Goal: Task Accomplishment & Management: Complete application form

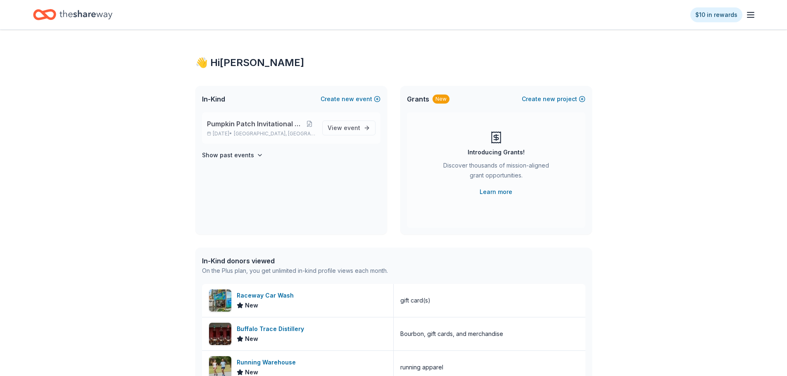
click at [243, 125] on span "Pumpkin Patch Invitational Silent Auction" at bounding box center [255, 124] width 97 height 10
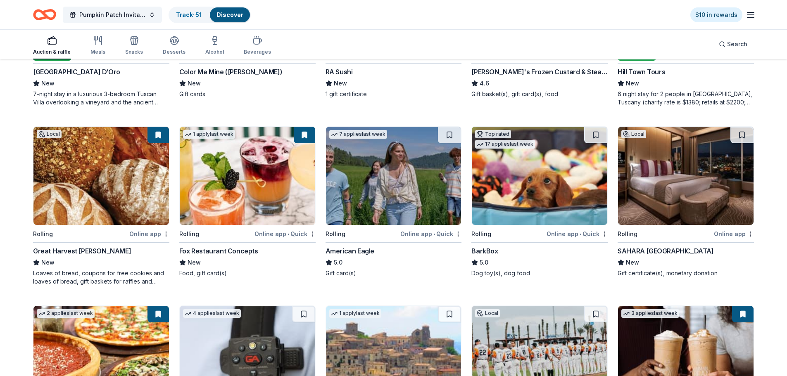
scroll to position [737, 0]
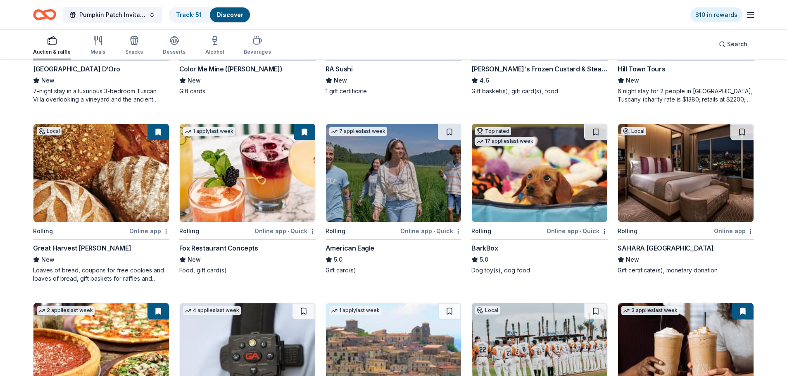
click at [682, 167] on img at bounding box center [686, 173] width 136 height 98
click at [741, 131] on button at bounding box center [741, 132] width 23 height 17
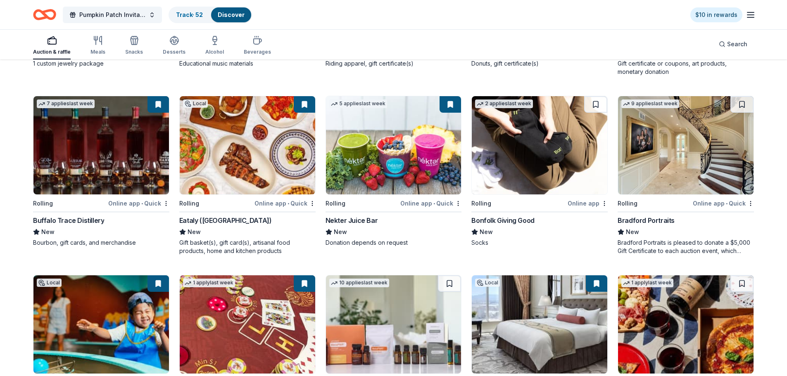
scroll to position [1303, 0]
click at [717, 159] on img at bounding box center [686, 146] width 136 height 98
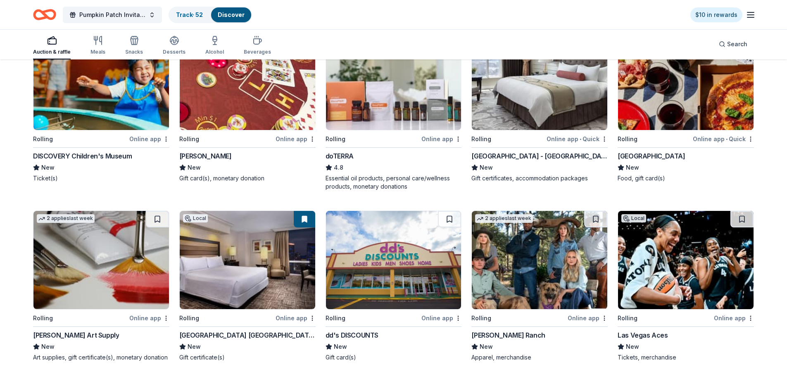
scroll to position [1592, 0]
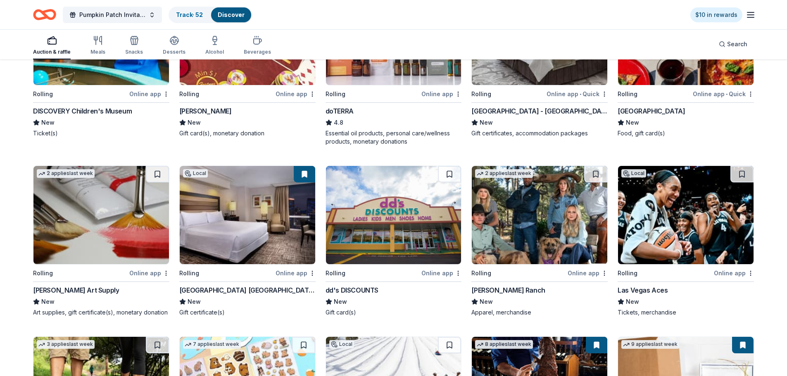
click at [691, 227] on img at bounding box center [686, 215] width 136 height 98
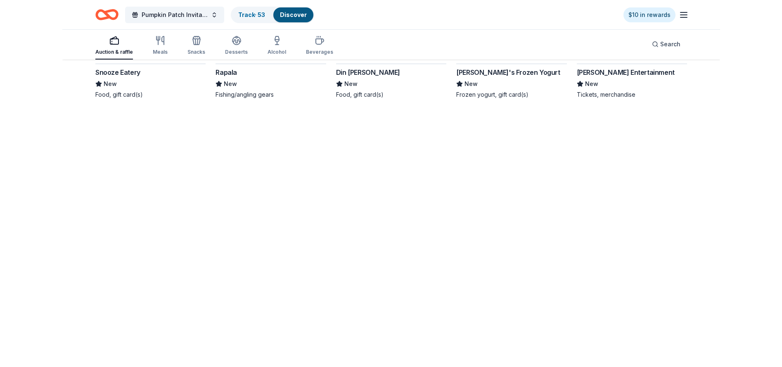
scroll to position [2241, 0]
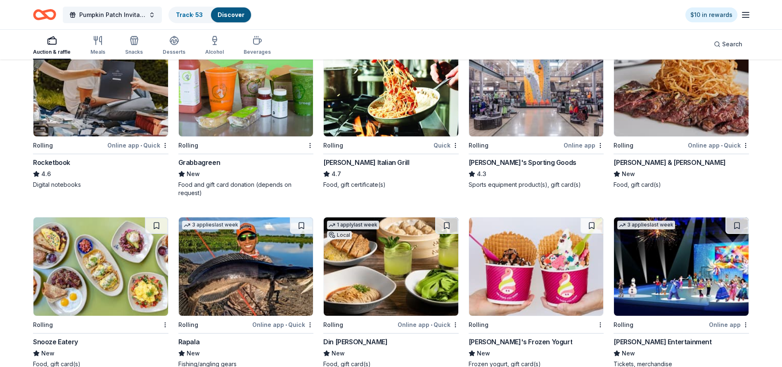
click at [556, 255] on img at bounding box center [536, 266] width 135 height 98
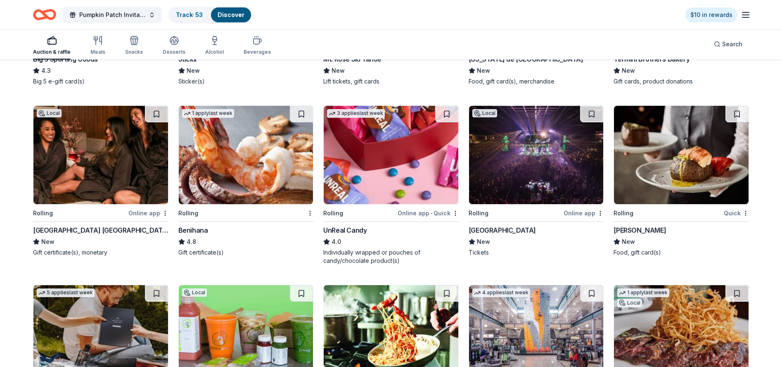
scroll to position [1952, 0]
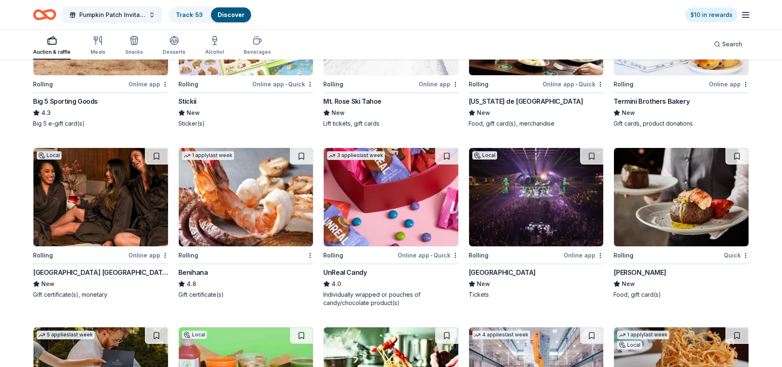
click at [123, 225] on img at bounding box center [100, 197] width 135 height 98
click at [359, 210] on img at bounding box center [391, 197] width 135 height 98
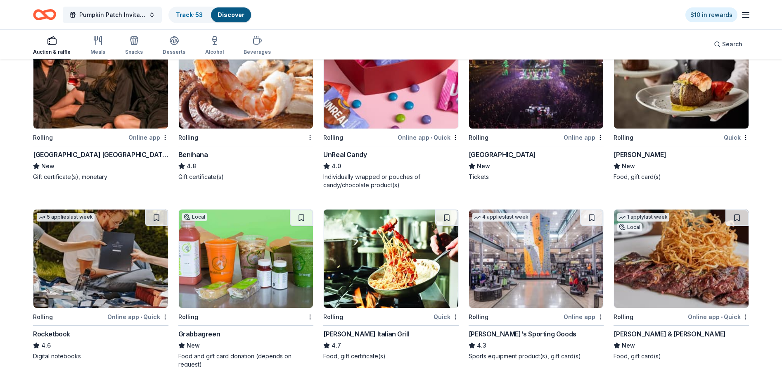
scroll to position [2159, 0]
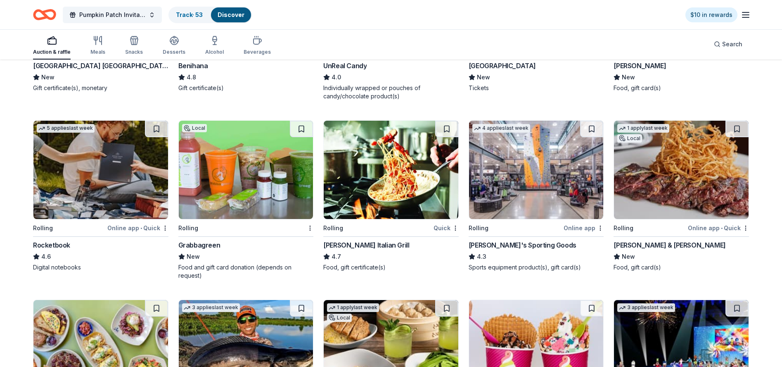
click at [550, 167] on img at bounding box center [536, 170] width 135 height 98
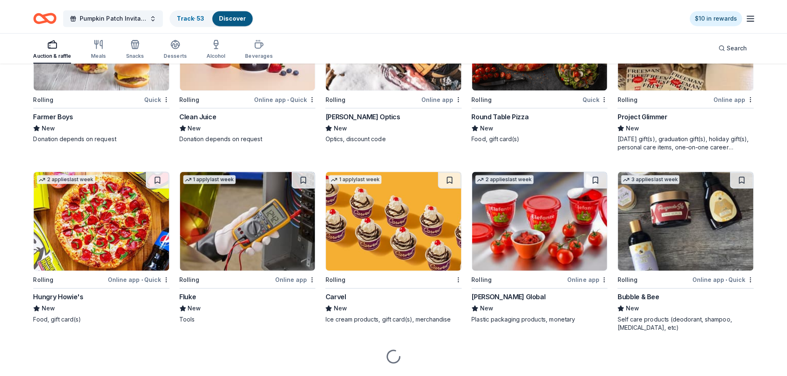
scroll to position [2654, 0]
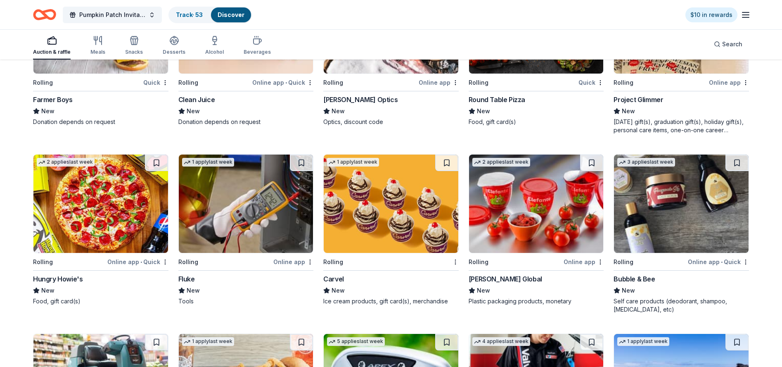
click at [111, 205] on img at bounding box center [100, 204] width 135 height 98
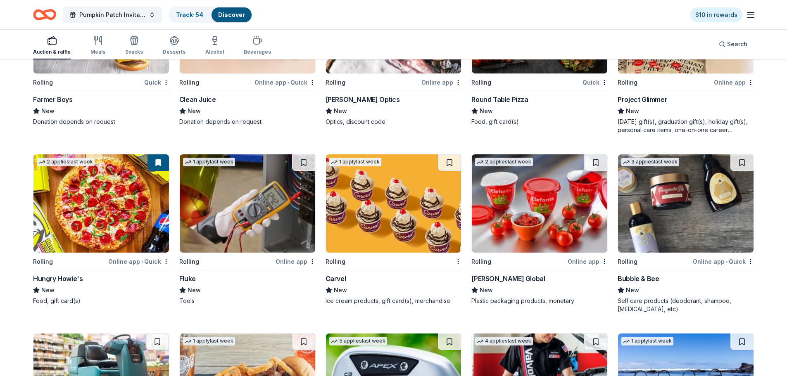
click at [383, 194] on img at bounding box center [394, 204] width 136 height 98
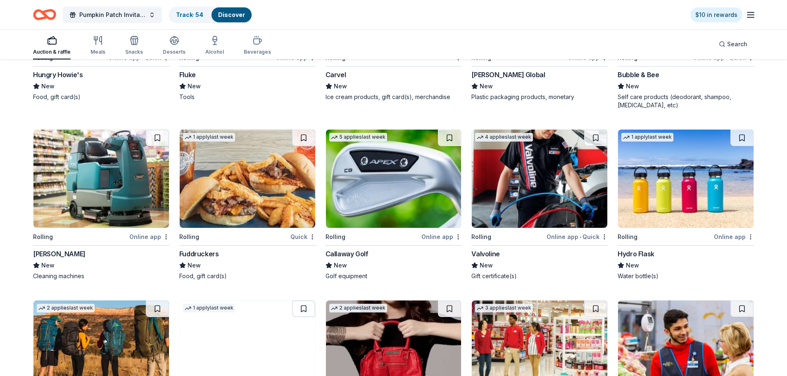
scroll to position [2861, 0]
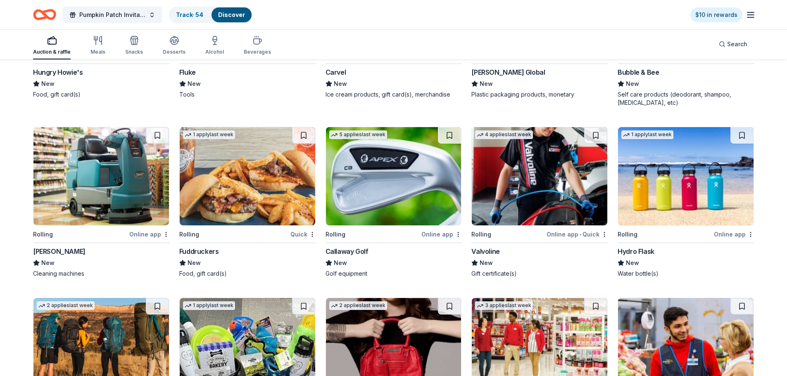
click at [268, 168] on img at bounding box center [248, 176] width 136 height 98
click at [672, 162] on img at bounding box center [686, 176] width 136 height 98
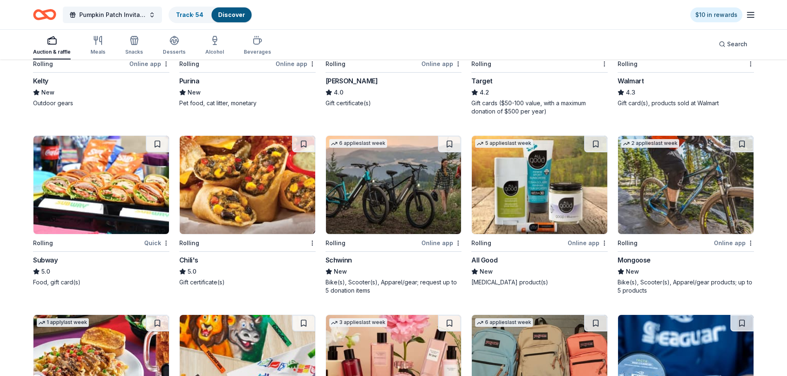
scroll to position [3206, 0]
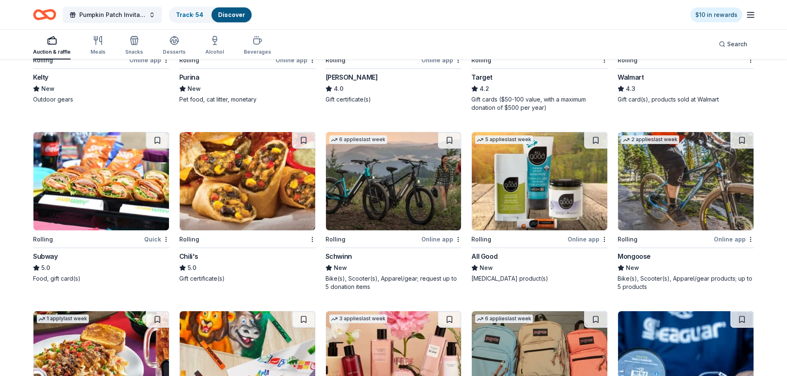
click at [67, 181] on img at bounding box center [101, 181] width 136 height 98
click at [270, 197] on img at bounding box center [248, 181] width 136 height 98
click at [419, 179] on img at bounding box center [394, 181] width 136 height 98
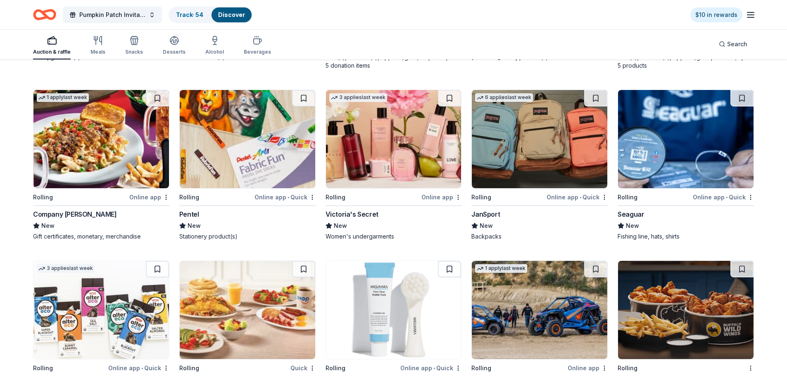
scroll to position [3433, 0]
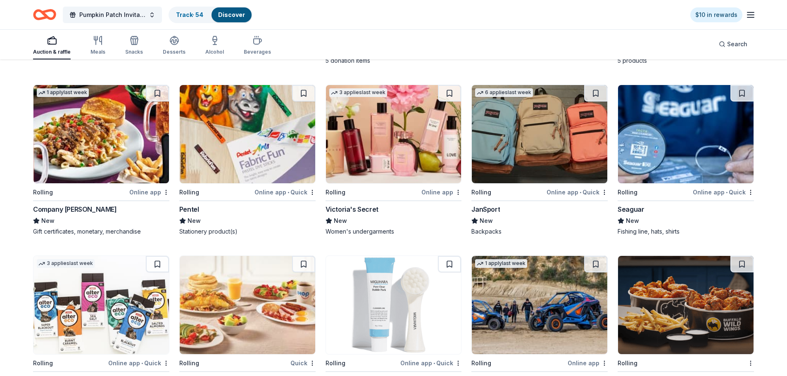
click at [400, 152] on img at bounding box center [394, 134] width 136 height 98
click at [454, 85] on button at bounding box center [449, 93] width 23 height 17
click at [449, 85] on button at bounding box center [450, 93] width 21 height 17
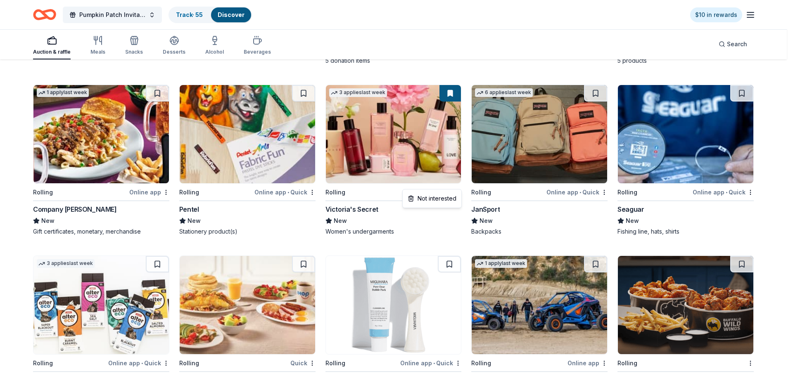
click at [445, 200] on div "Not interested" at bounding box center [431, 198] width 55 height 15
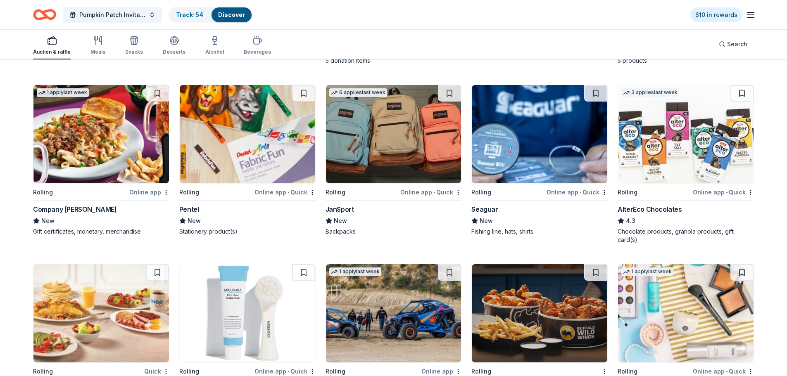
click at [414, 119] on img at bounding box center [394, 134] width 136 height 98
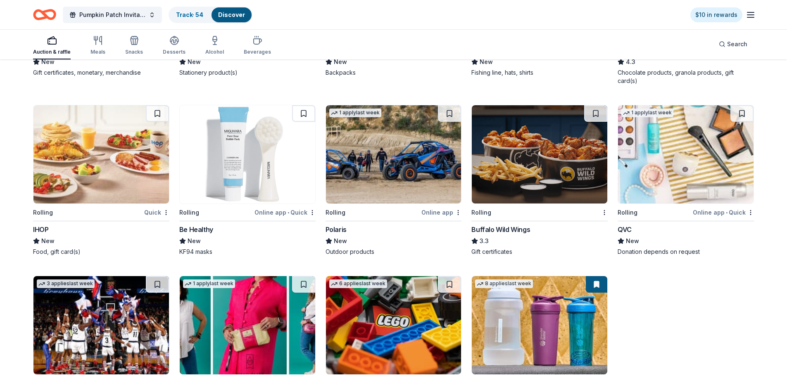
scroll to position [3598, 0]
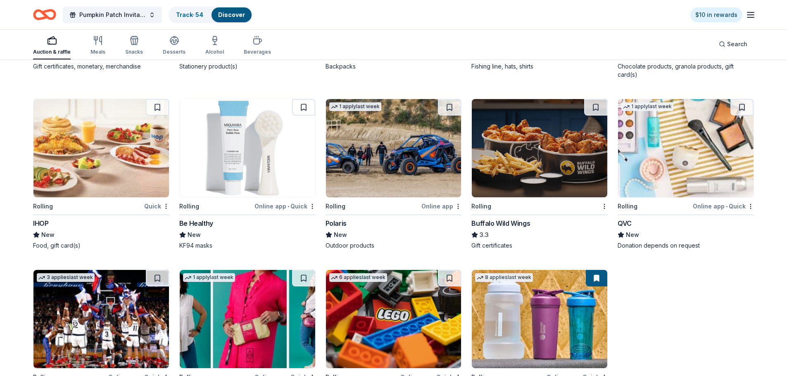
click at [82, 161] on img at bounding box center [101, 148] width 136 height 98
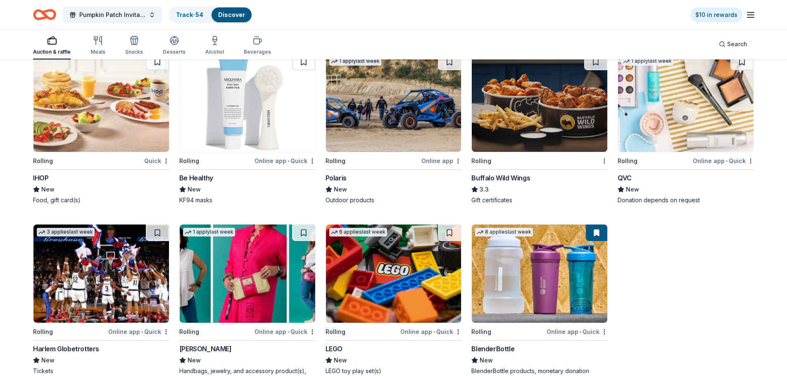
scroll to position [3681, 0]
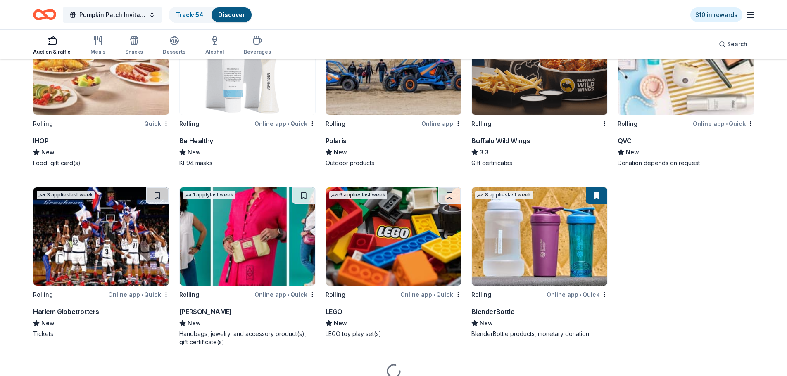
click at [530, 87] on img at bounding box center [540, 66] width 136 height 98
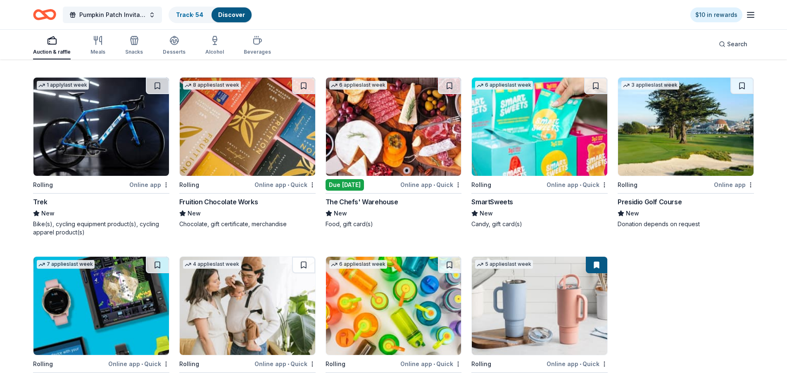
scroll to position [3887, 0]
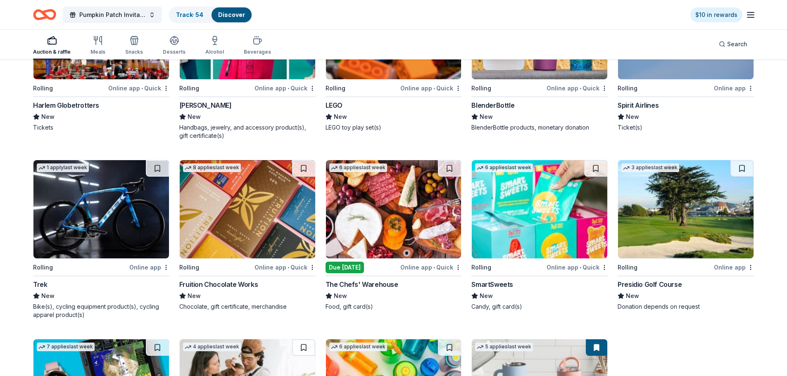
click at [96, 205] on img at bounding box center [101, 209] width 136 height 98
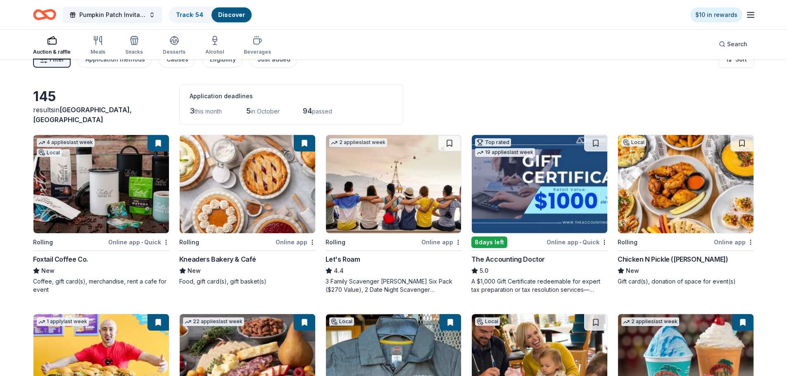
scroll to position [0, 0]
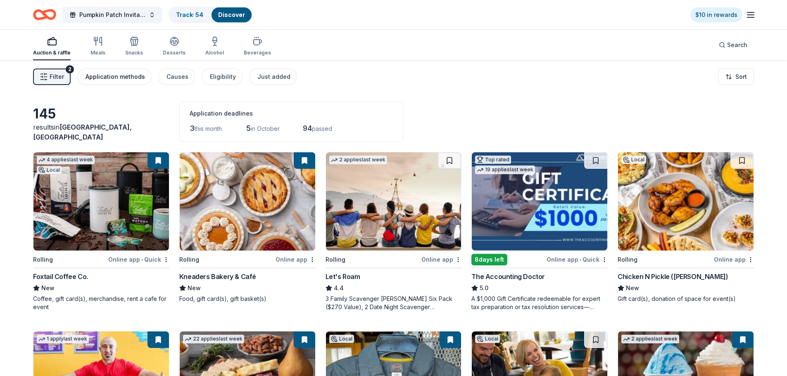
click at [114, 79] on div "Application methods" at bounding box center [115, 77] width 59 height 10
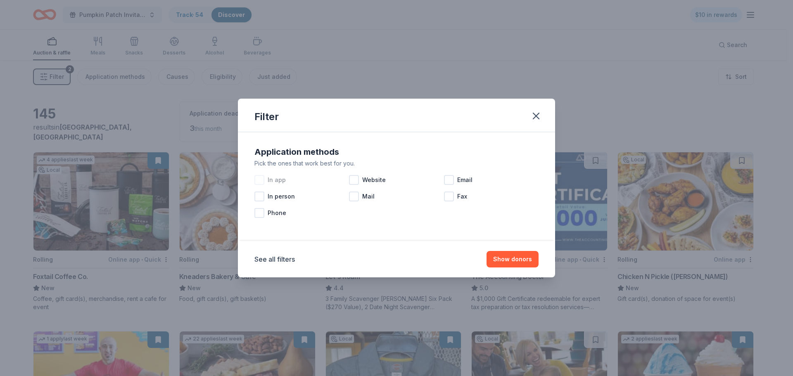
click at [261, 180] on div at bounding box center [259, 180] width 10 height 10
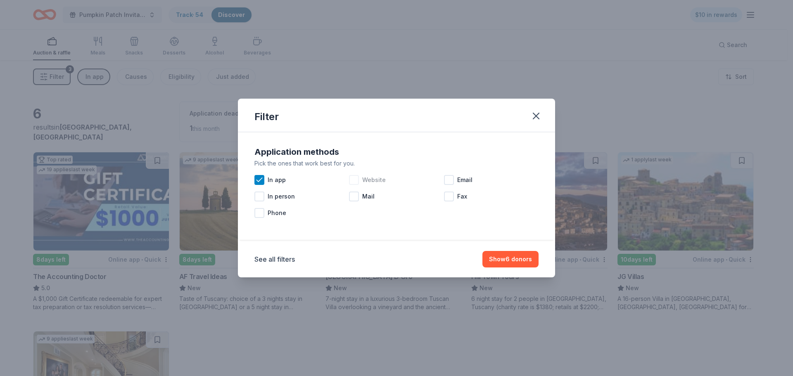
click at [355, 177] on div at bounding box center [354, 180] width 10 height 10
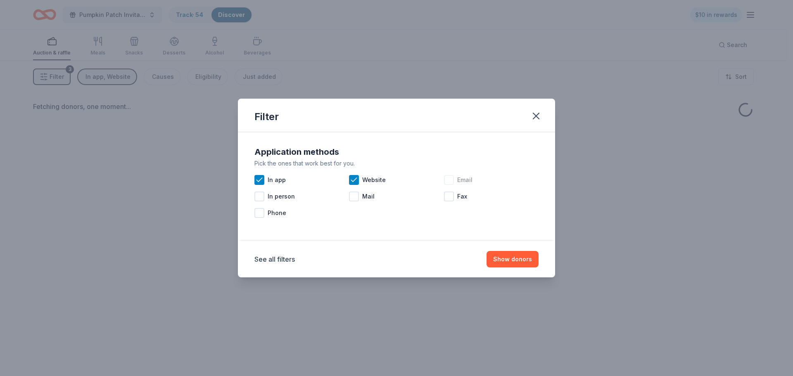
click at [450, 183] on div at bounding box center [449, 180] width 10 height 10
click at [507, 261] on button "Show donors" at bounding box center [513, 259] width 52 height 17
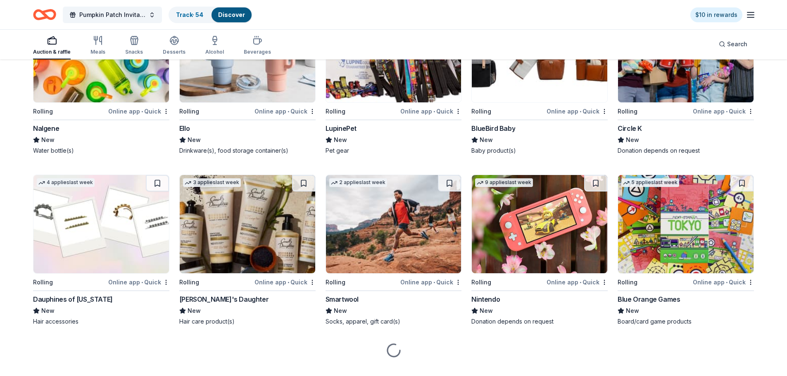
scroll to position [3700, 0]
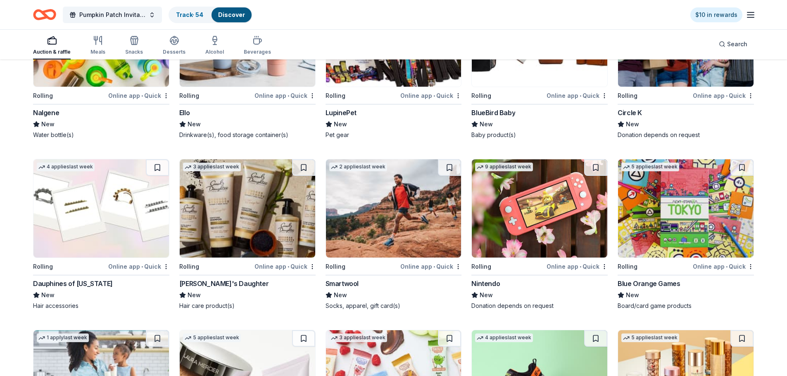
click at [80, 201] on img at bounding box center [101, 208] width 136 height 98
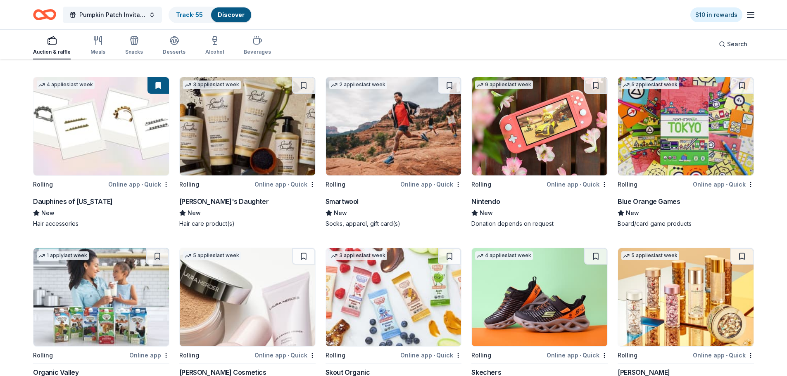
scroll to position [3783, 0]
click at [661, 145] on img at bounding box center [686, 126] width 136 height 98
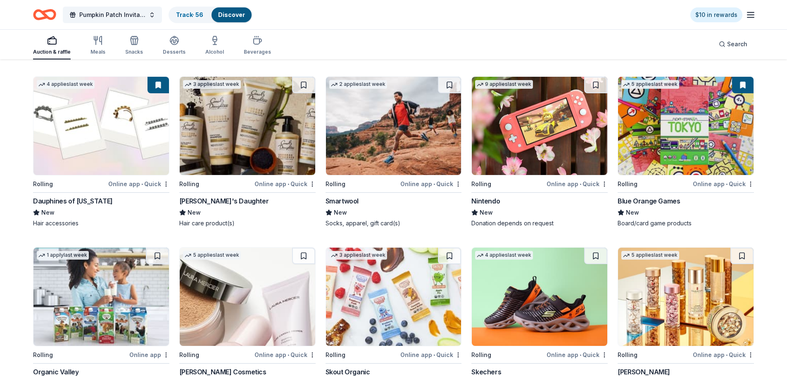
click at [255, 142] on img at bounding box center [248, 126] width 136 height 98
click at [389, 143] on img at bounding box center [394, 126] width 136 height 98
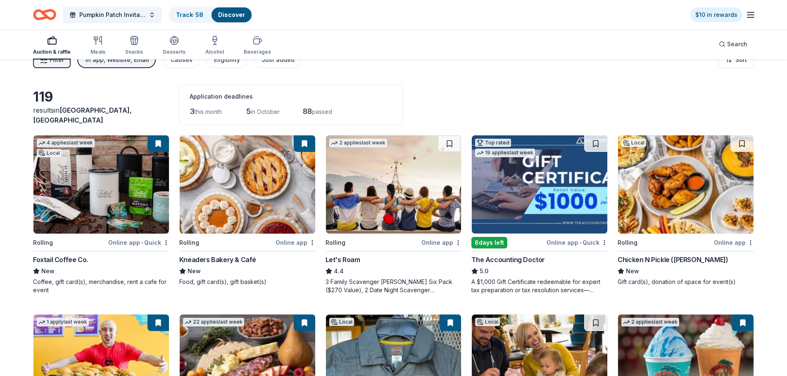
scroll to position [0, 0]
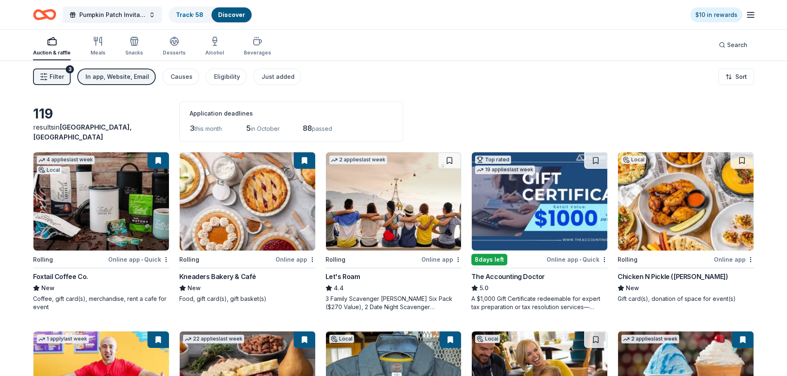
click at [111, 78] on div "In app, Website, Email" at bounding box center [118, 77] width 64 height 10
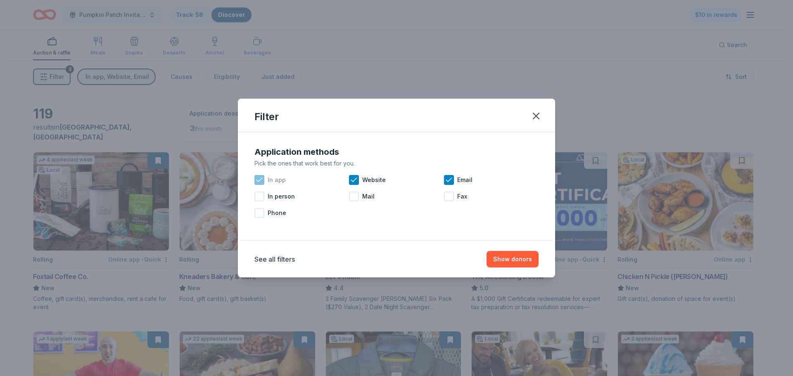
click at [262, 182] on icon at bounding box center [259, 180] width 8 height 8
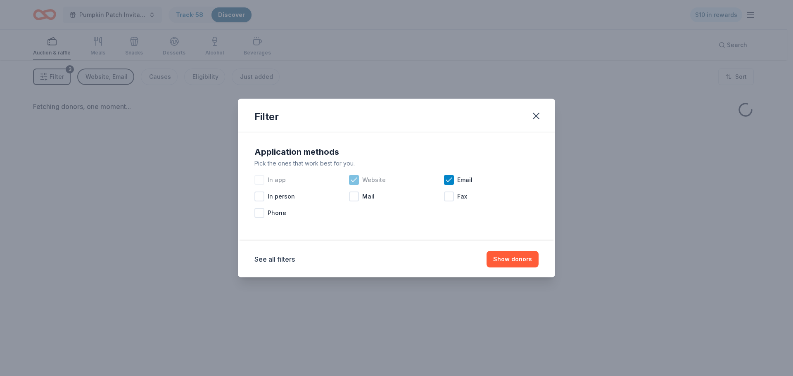
click at [353, 183] on icon at bounding box center [354, 180] width 8 height 8
click at [506, 264] on button "Show donors" at bounding box center [513, 259] width 52 height 17
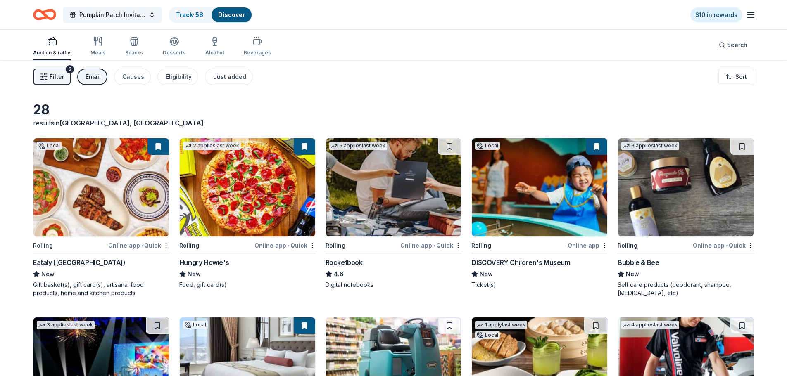
click at [386, 186] on img at bounding box center [394, 187] width 136 height 98
click at [669, 177] on img at bounding box center [686, 187] width 136 height 98
click at [743, 146] on button at bounding box center [741, 146] width 23 height 17
click at [743, 146] on button at bounding box center [742, 146] width 21 height 17
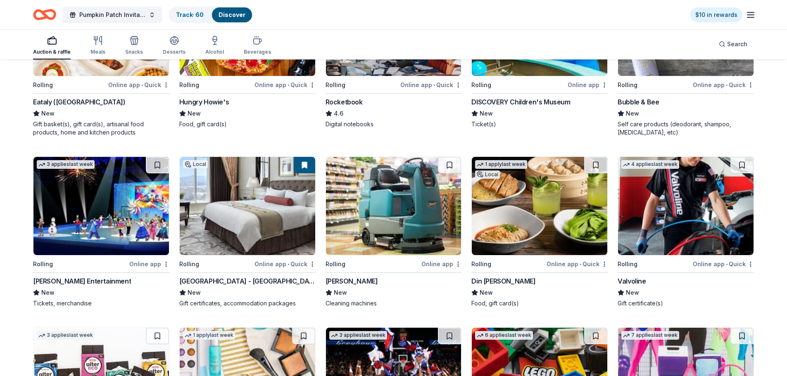
scroll to position [165, 0]
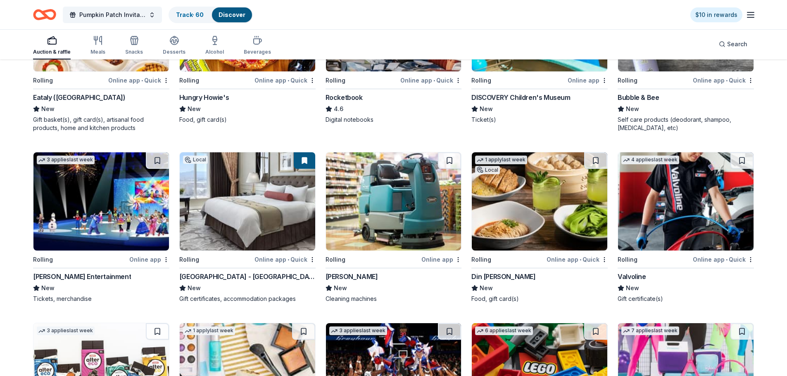
click at [122, 213] on img at bounding box center [101, 201] width 136 height 98
click at [415, 207] on img at bounding box center [394, 201] width 136 height 98
click at [449, 164] on button at bounding box center [449, 160] width 23 height 17
click at [545, 207] on img at bounding box center [540, 201] width 136 height 98
click at [595, 162] on button at bounding box center [595, 160] width 23 height 17
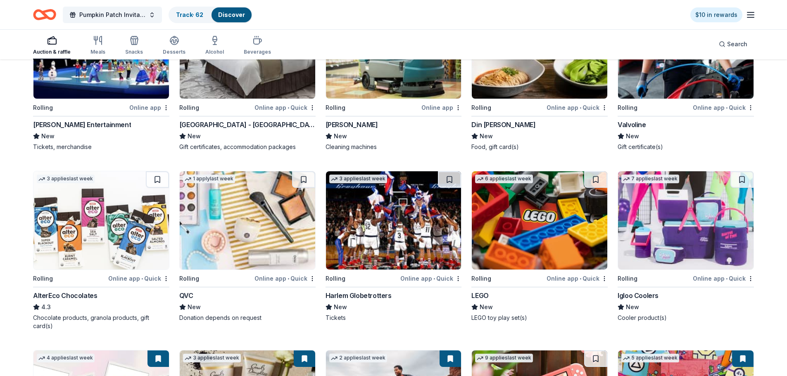
scroll to position [331, 0]
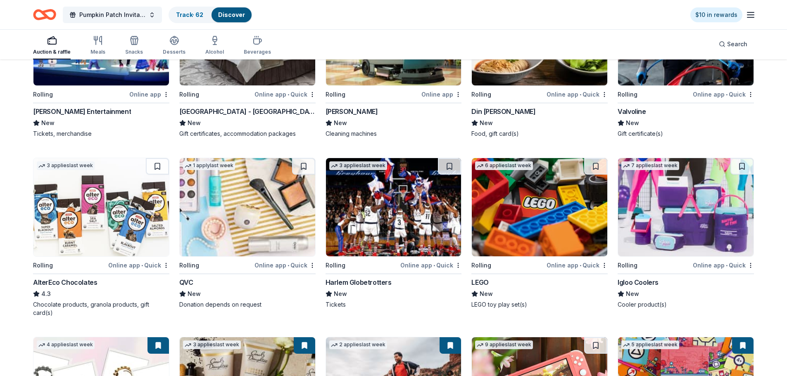
click at [122, 210] on img at bounding box center [101, 207] width 136 height 98
click at [158, 166] on button at bounding box center [157, 166] width 23 height 17
click at [669, 196] on img at bounding box center [686, 207] width 136 height 98
click at [740, 166] on button at bounding box center [741, 166] width 23 height 17
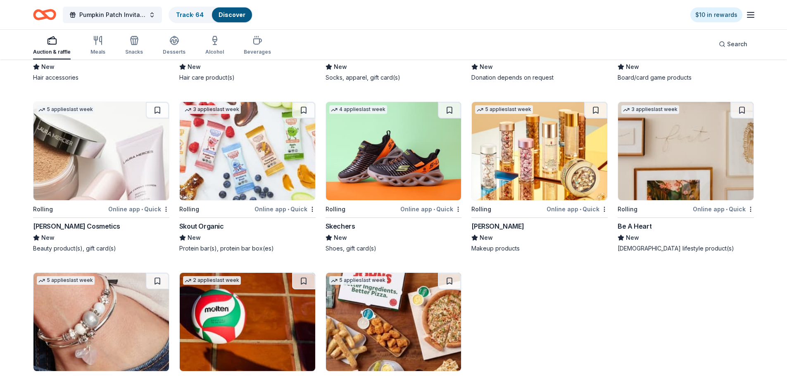
scroll to position [744, 0]
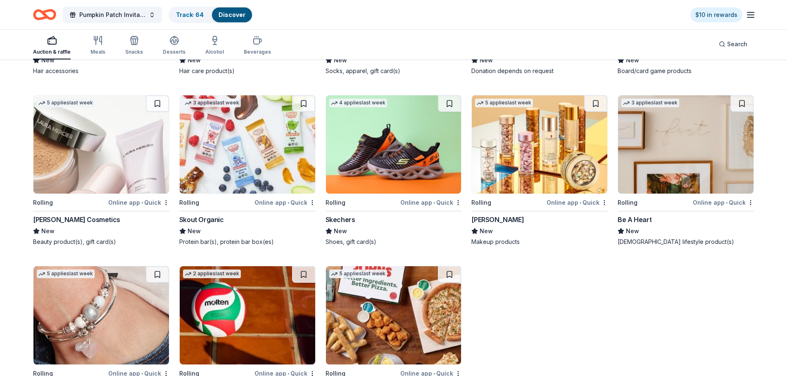
click at [92, 165] on img at bounding box center [101, 144] width 136 height 98
click at [159, 104] on button at bounding box center [157, 103] width 23 height 17
click at [268, 160] on img at bounding box center [248, 144] width 136 height 98
click at [305, 103] on button at bounding box center [303, 103] width 23 height 17
click at [367, 143] on img at bounding box center [394, 144] width 136 height 98
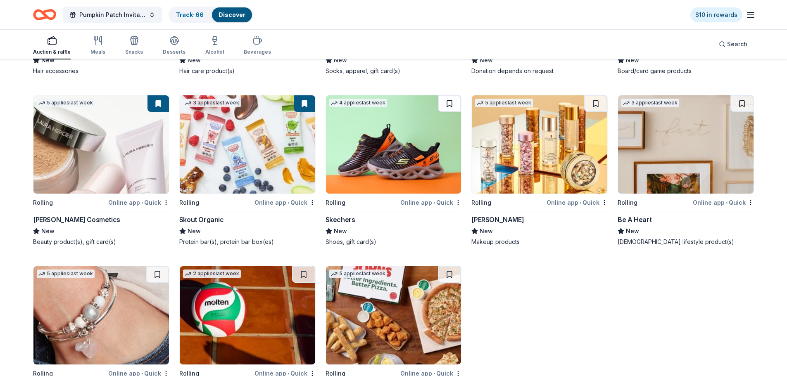
click at [447, 104] on button at bounding box center [449, 103] width 23 height 17
click at [542, 155] on img at bounding box center [540, 144] width 136 height 98
click at [595, 106] on button at bounding box center [595, 103] width 23 height 17
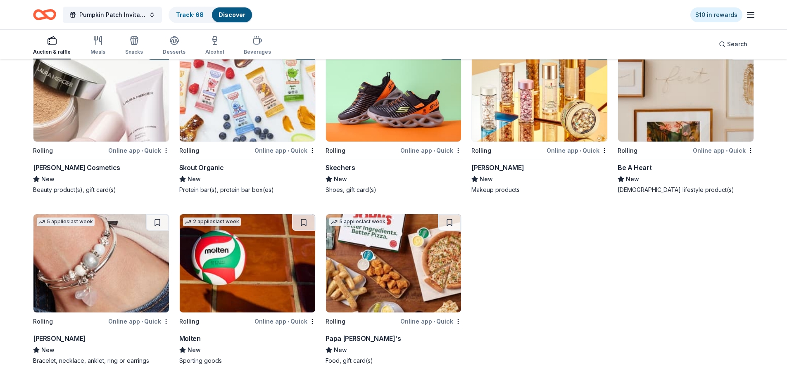
scroll to position [801, 0]
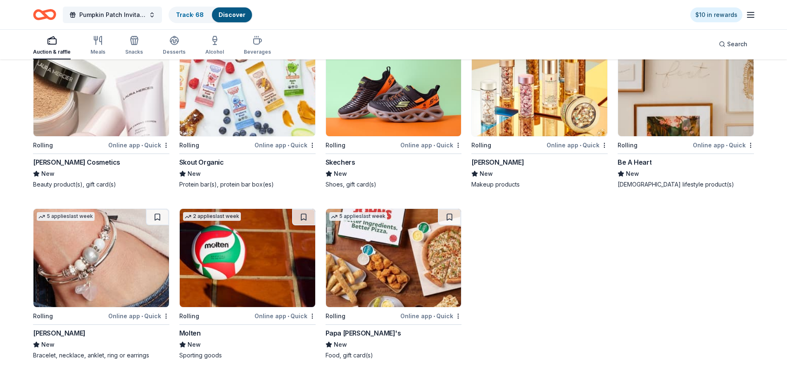
click at [681, 107] on img at bounding box center [686, 87] width 136 height 98
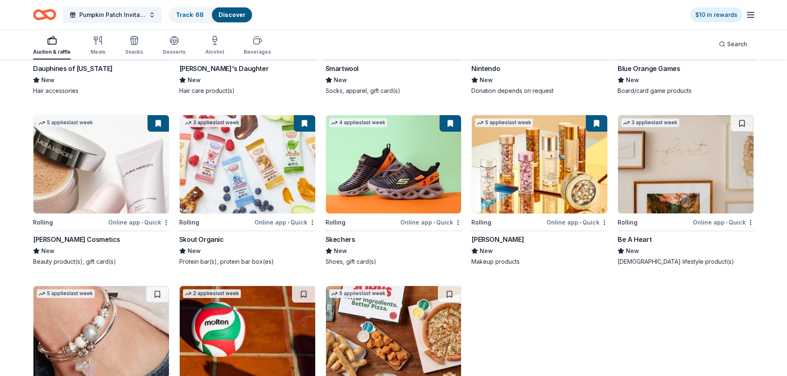
scroll to position [718, 0]
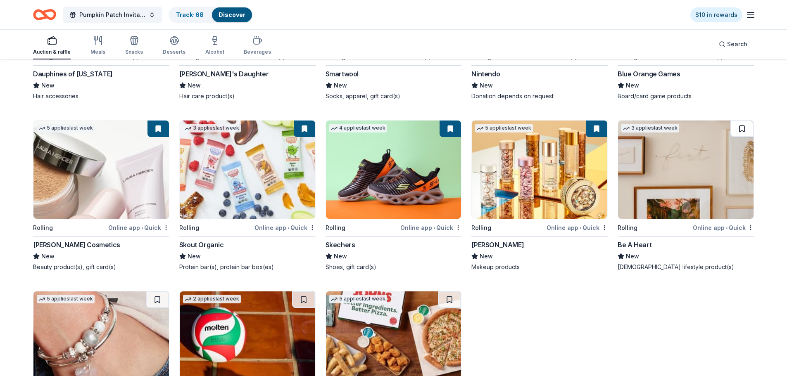
click at [740, 126] on button at bounding box center [741, 129] width 23 height 17
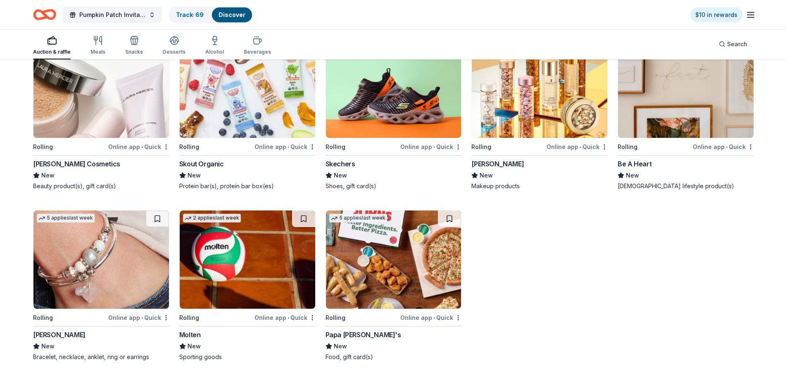
scroll to position [801, 0]
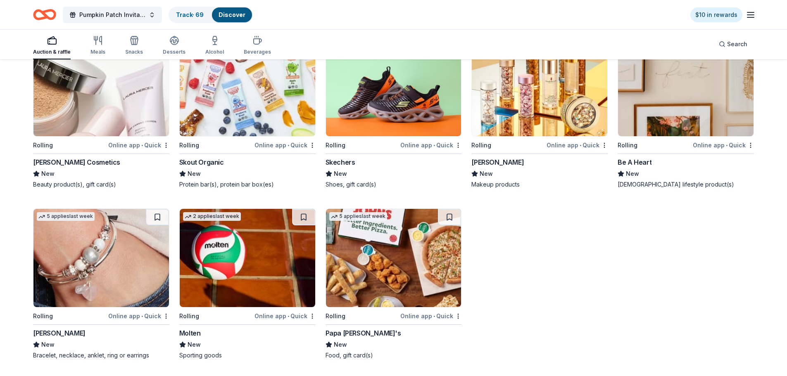
click at [109, 263] on img at bounding box center [101, 258] width 136 height 98
click at [159, 219] on button at bounding box center [157, 217] width 23 height 17
click at [402, 251] on img at bounding box center [394, 258] width 136 height 98
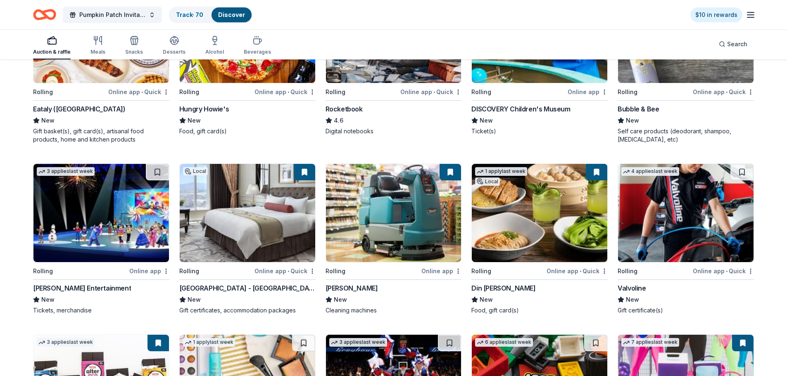
scroll to position [0, 0]
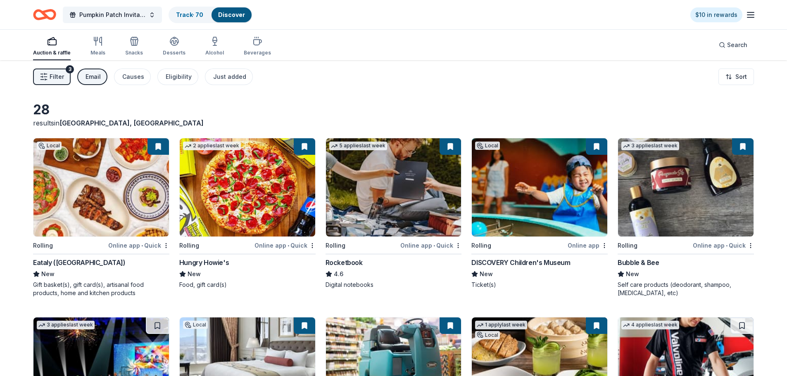
click at [92, 78] on div "Email" at bounding box center [93, 77] width 15 height 10
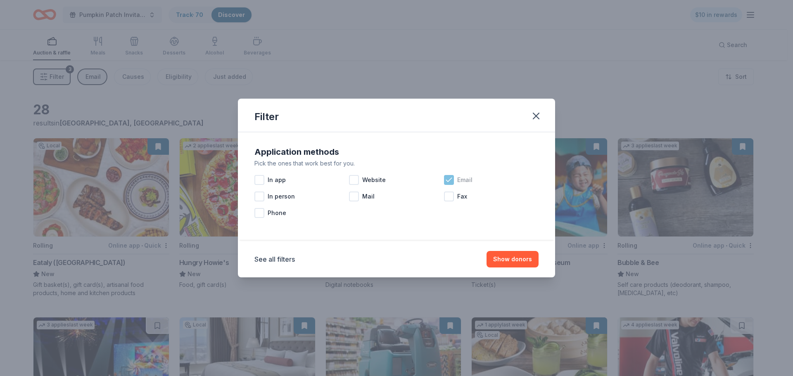
click at [451, 179] on icon at bounding box center [448, 180] width 5 height 4
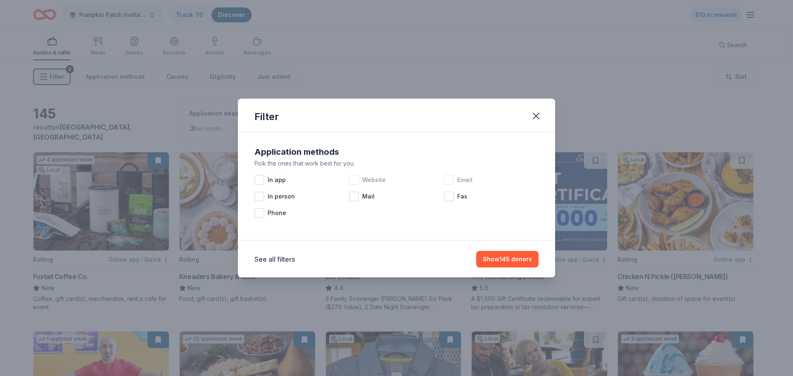
click at [354, 180] on div at bounding box center [354, 180] width 10 height 10
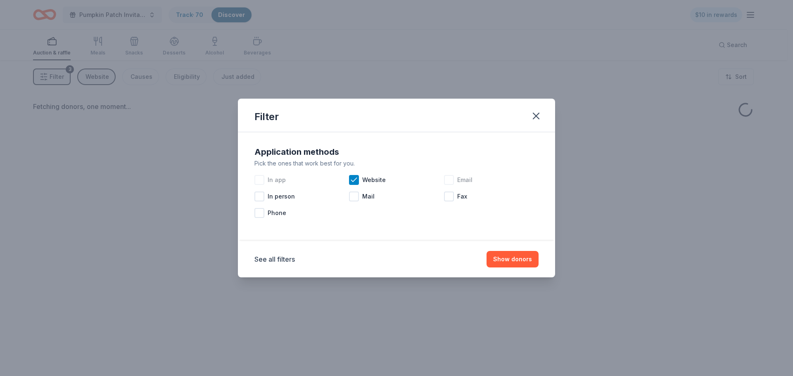
click at [257, 183] on div at bounding box center [259, 180] width 10 height 10
click at [515, 260] on button "Show donors" at bounding box center [513, 259] width 52 height 17
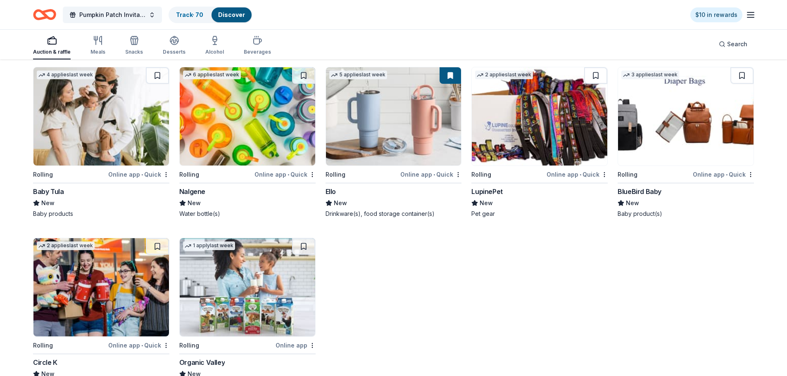
scroll to position [3129, 0]
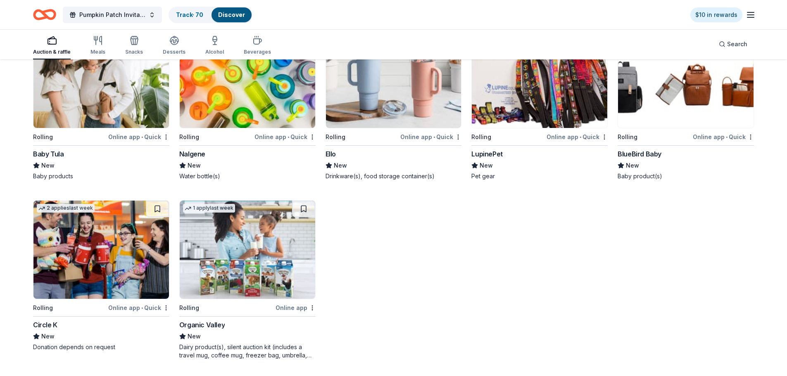
click at [80, 251] on img at bounding box center [101, 250] width 136 height 98
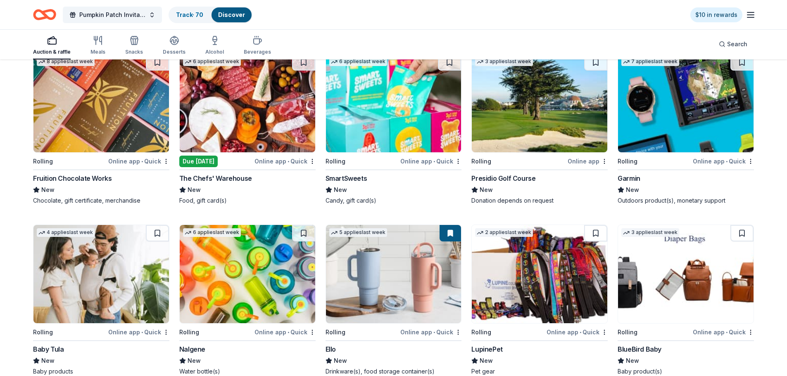
scroll to position [2882, 0]
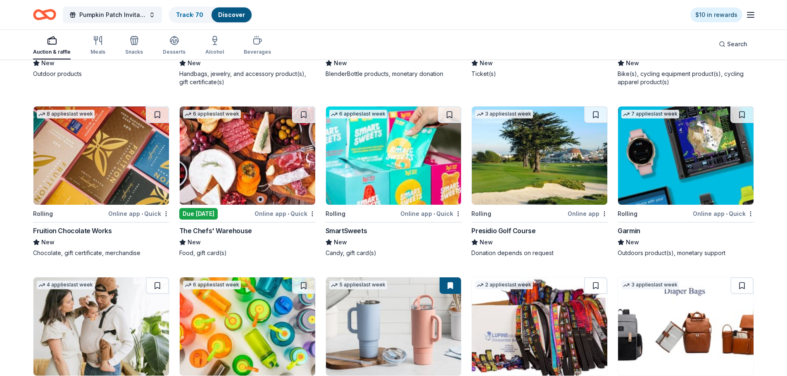
click at [231, 177] on img at bounding box center [248, 156] width 136 height 98
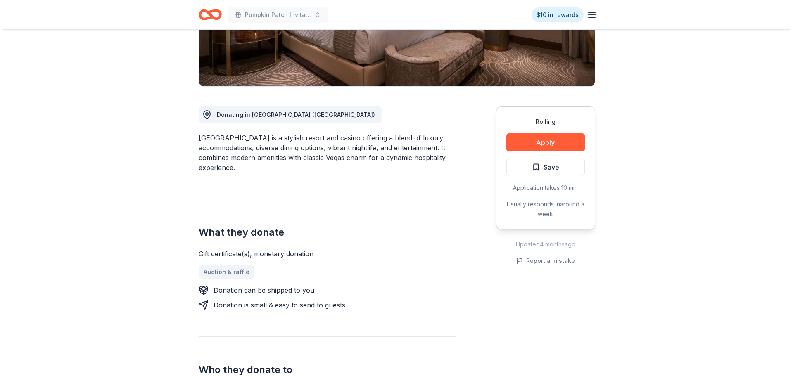
scroll to position [41, 0]
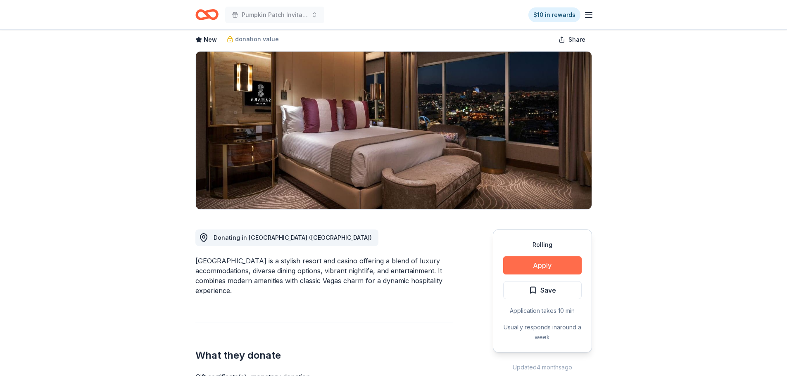
click at [533, 265] on button "Apply" at bounding box center [542, 266] width 78 height 18
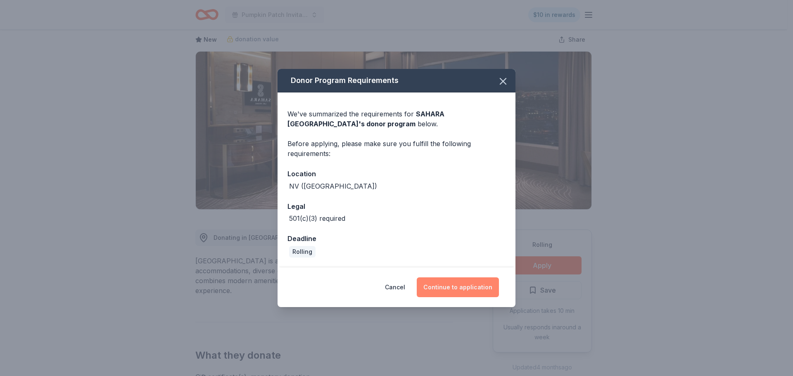
click at [469, 287] on button "Continue to application" at bounding box center [458, 288] width 82 height 20
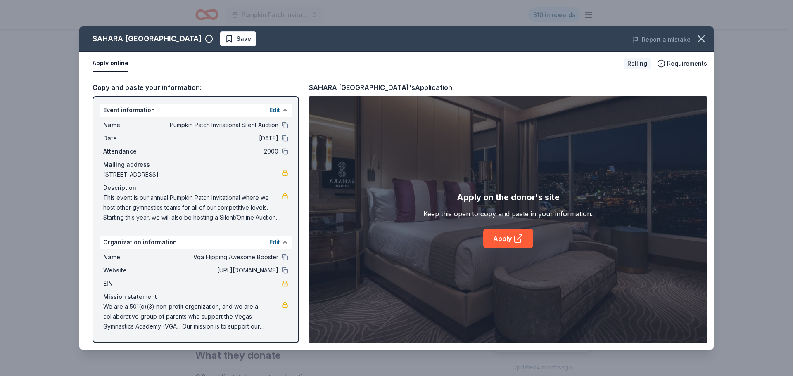
click at [112, 63] on button "Apply online" at bounding box center [111, 63] width 36 height 17
click at [522, 237] on icon at bounding box center [521, 236] width 2 height 2
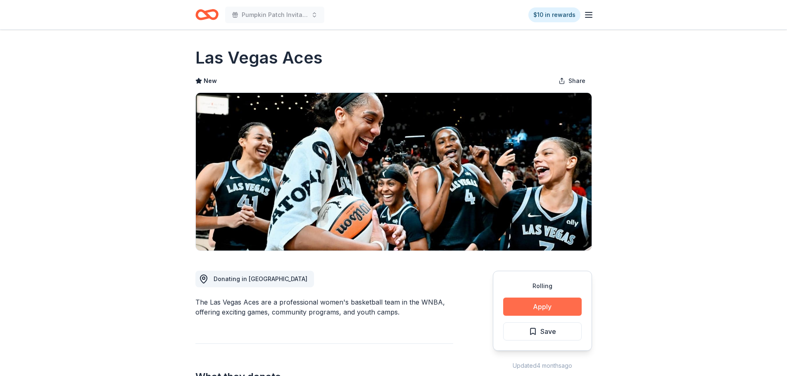
click at [524, 307] on button "Apply" at bounding box center [542, 307] width 78 height 18
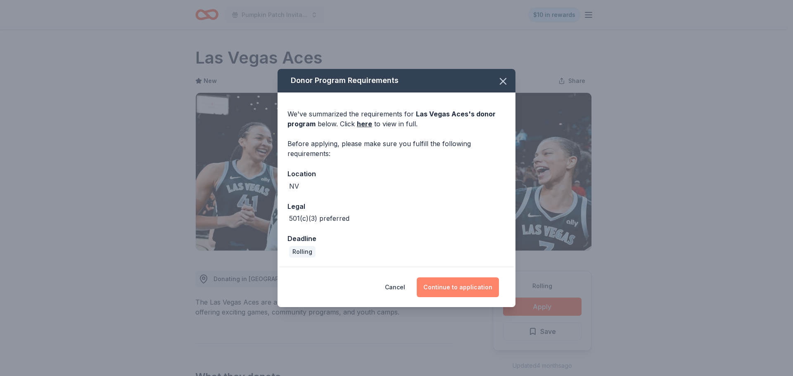
click at [472, 290] on button "Continue to application" at bounding box center [458, 288] width 82 height 20
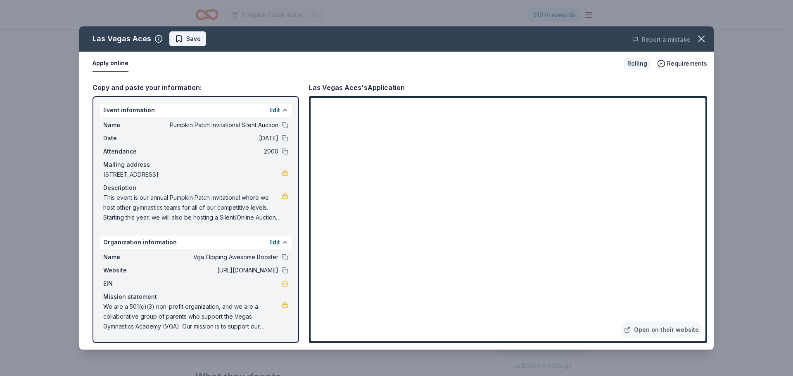
click at [179, 36] on span "Save" at bounding box center [188, 39] width 26 height 10
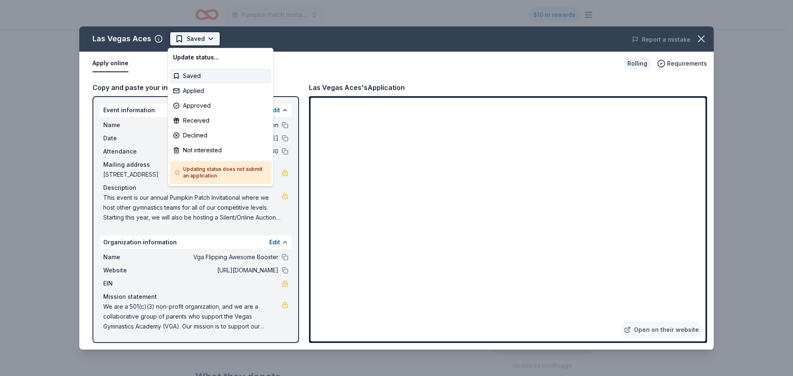
click at [209, 36] on html "Pumpkin Patch Invitational Silent Auction $10 in rewards Rolling Share Las Vega…" at bounding box center [396, 188] width 793 height 376
click at [201, 91] on div "Applied" at bounding box center [221, 90] width 102 height 15
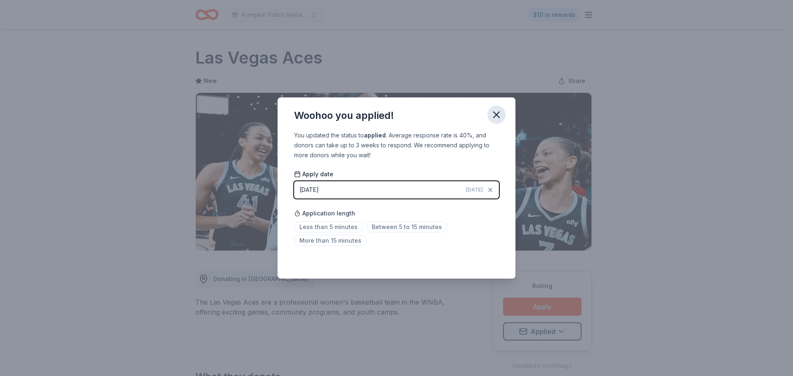
click at [497, 117] on icon "button" at bounding box center [497, 115] width 12 height 12
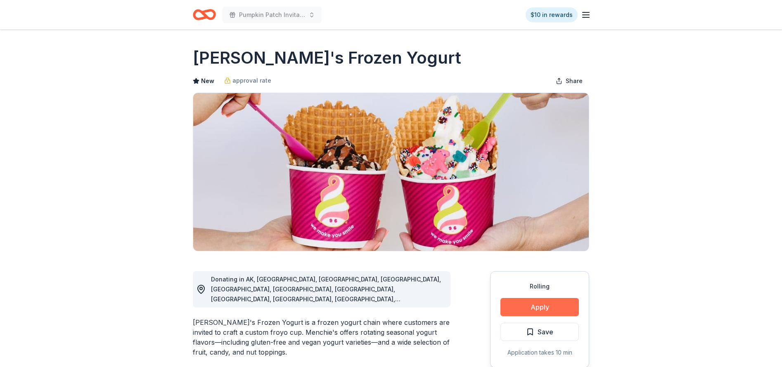
click at [540, 311] on button "Apply" at bounding box center [540, 307] width 78 height 18
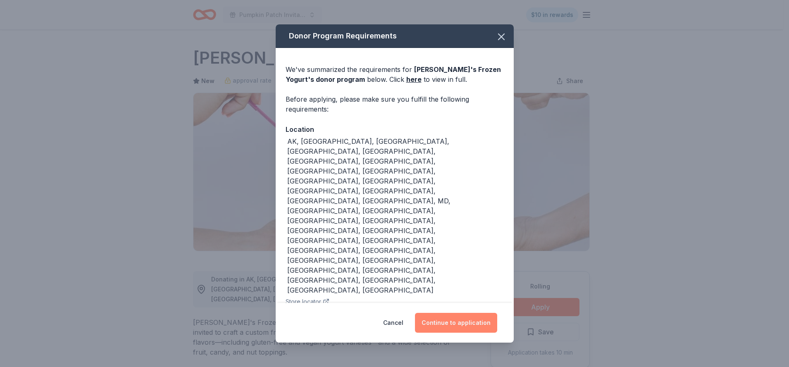
click at [478, 313] on button "Continue to application" at bounding box center [456, 323] width 82 height 20
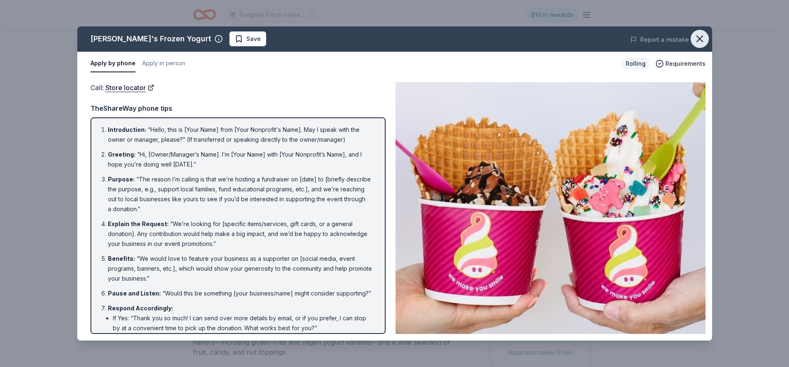
click at [695, 43] on icon "button" at bounding box center [700, 39] width 12 height 12
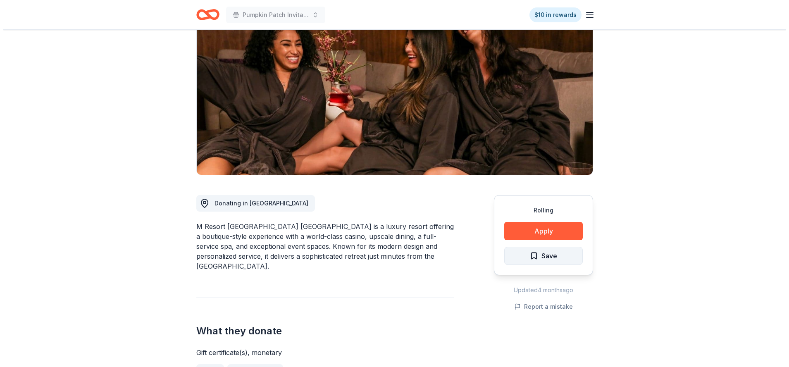
scroll to position [83, 0]
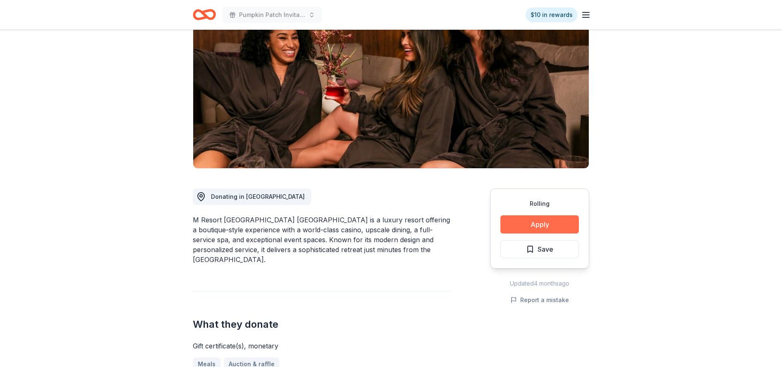
click at [543, 226] on button "Apply" at bounding box center [540, 224] width 78 height 18
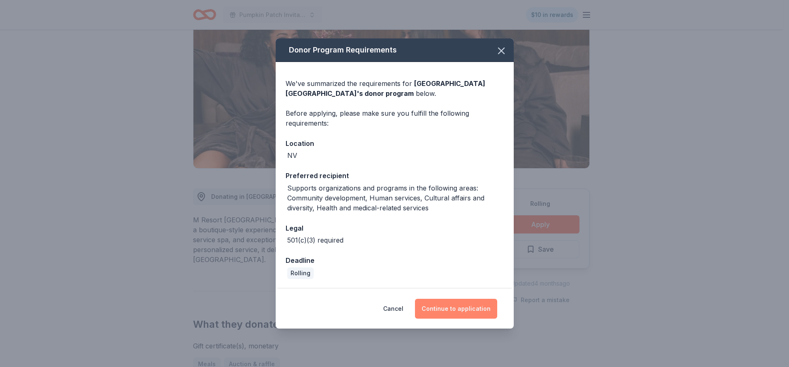
click at [451, 316] on button "Continue to application" at bounding box center [456, 309] width 82 height 20
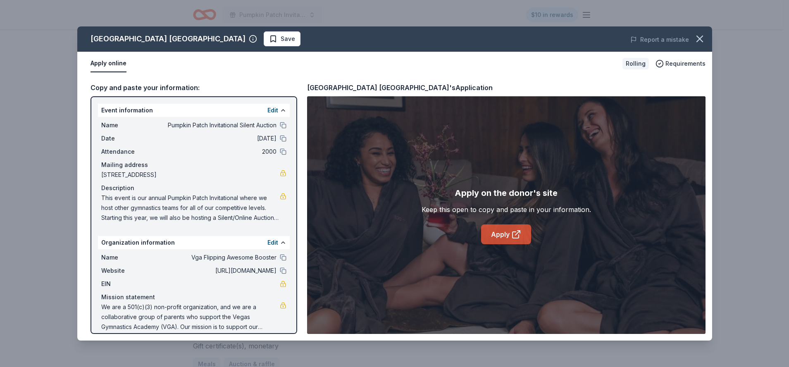
click at [509, 228] on link "Apply" at bounding box center [506, 234] width 50 height 20
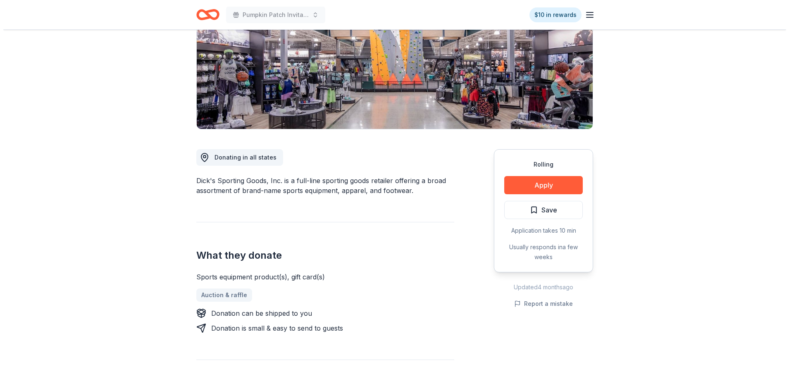
scroll to position [165, 0]
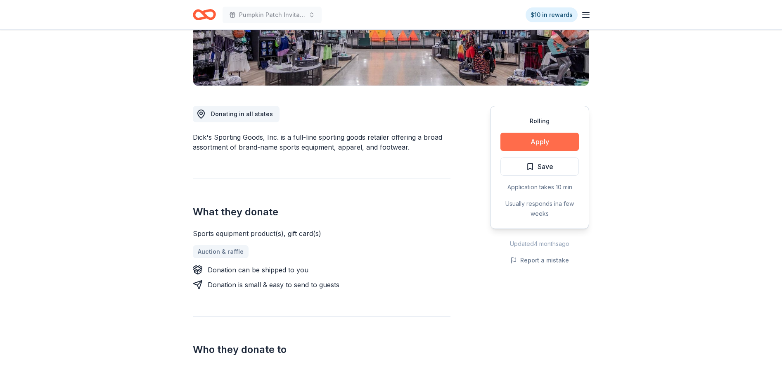
click at [536, 142] on button "Apply" at bounding box center [540, 142] width 78 height 18
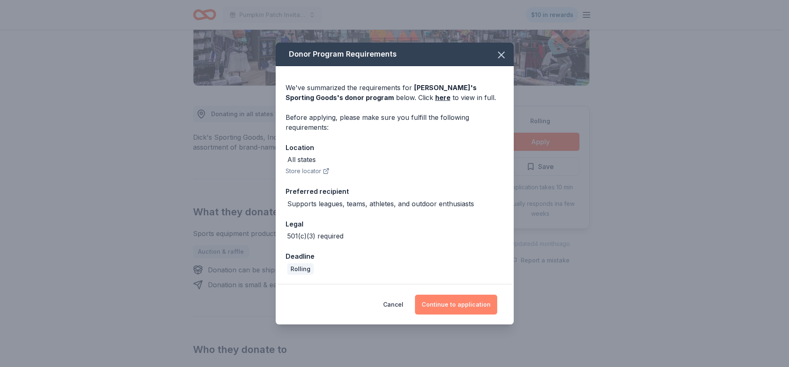
click at [473, 303] on button "Continue to application" at bounding box center [456, 305] width 82 height 20
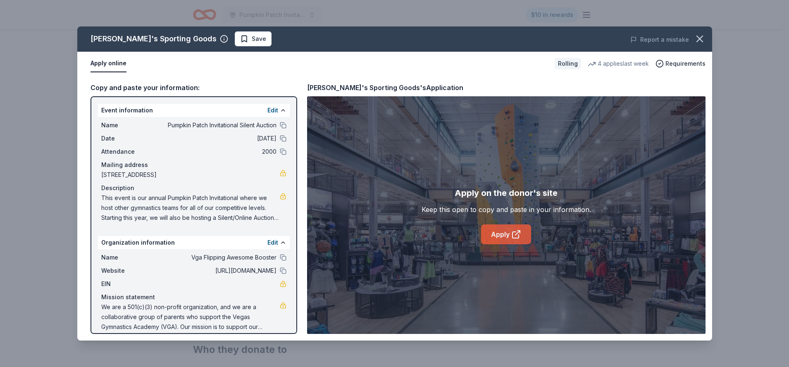
click at [507, 231] on link "Apply" at bounding box center [506, 234] width 50 height 20
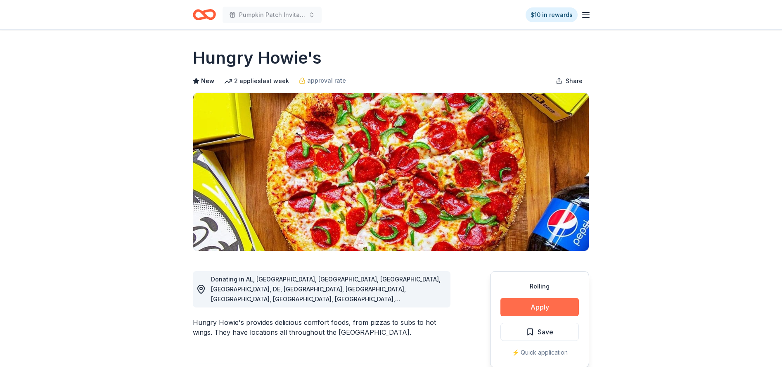
click at [539, 309] on button "Apply" at bounding box center [540, 307] width 78 height 18
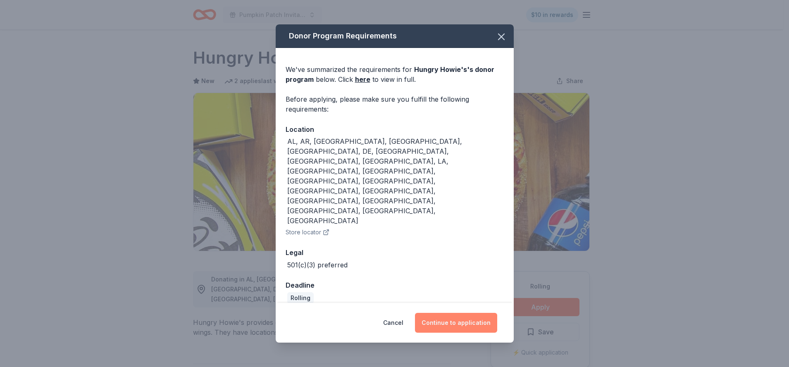
click at [443, 313] on button "Continue to application" at bounding box center [456, 323] width 82 height 20
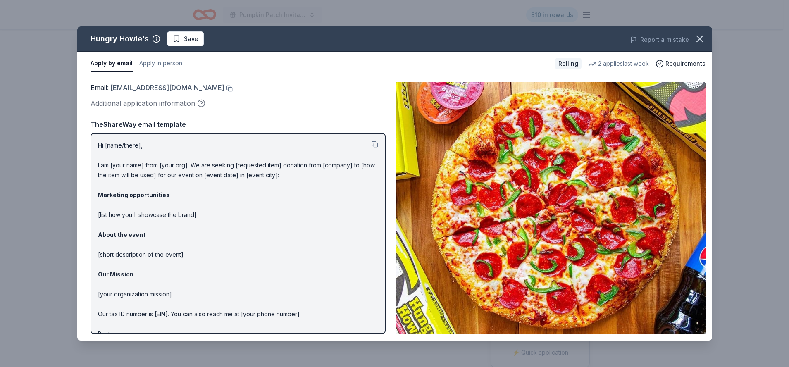
click at [197, 89] on link "community@hungryhowies.com" at bounding box center [167, 87] width 114 height 11
click at [181, 38] on span "Save" at bounding box center [185, 39] width 26 height 10
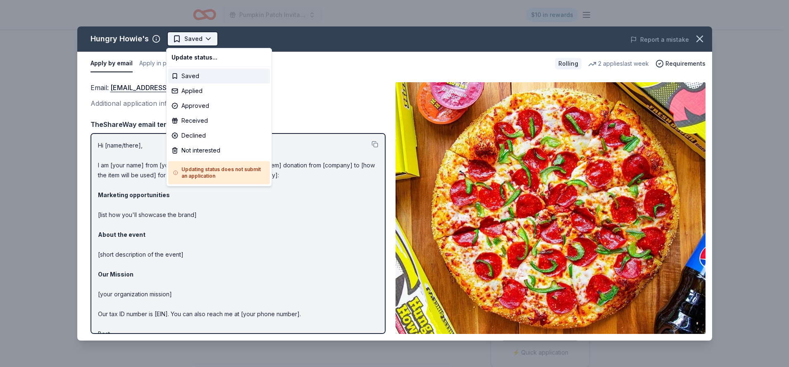
click at [204, 41] on html "Pumpkin Patch Invitational Silent Auction $10 in rewards Rolling Share Hungry H…" at bounding box center [394, 183] width 789 height 367
click at [199, 87] on div "Applied" at bounding box center [219, 90] width 102 height 15
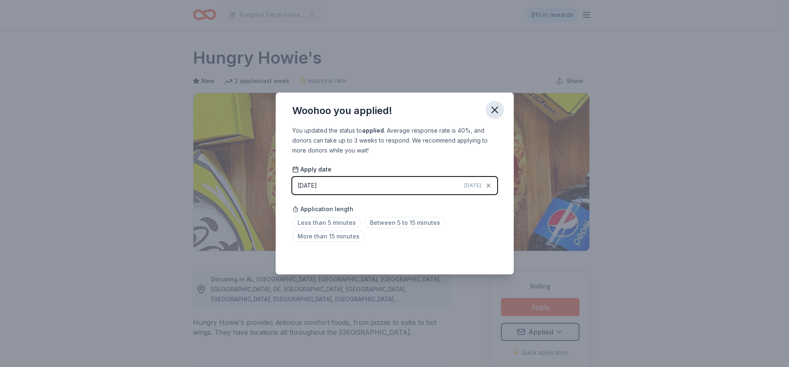
click at [495, 108] on icon "button" at bounding box center [495, 110] width 12 height 12
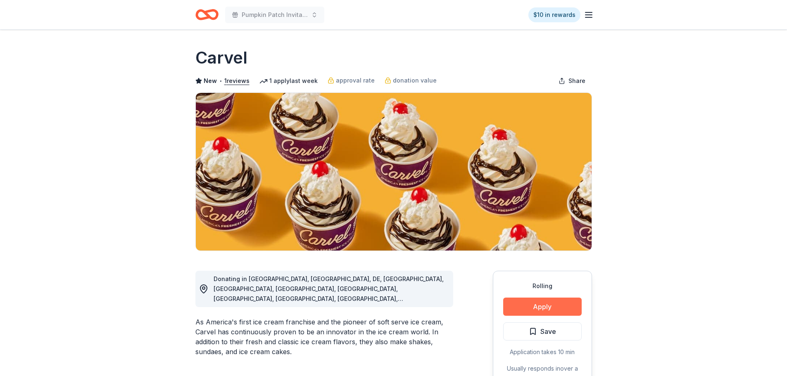
click at [518, 309] on button "Apply" at bounding box center [542, 307] width 78 height 18
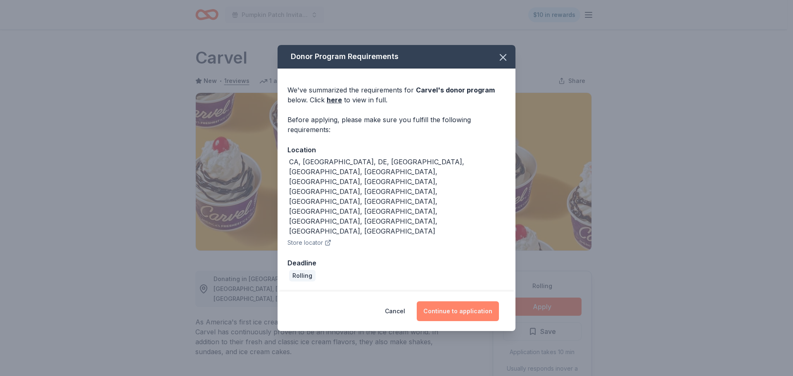
click at [471, 302] on button "Continue to application" at bounding box center [458, 312] width 82 height 20
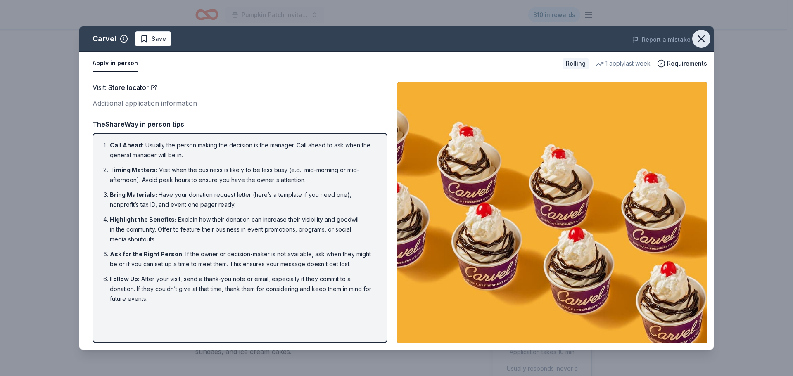
click at [704, 37] on icon "button" at bounding box center [702, 39] width 6 height 6
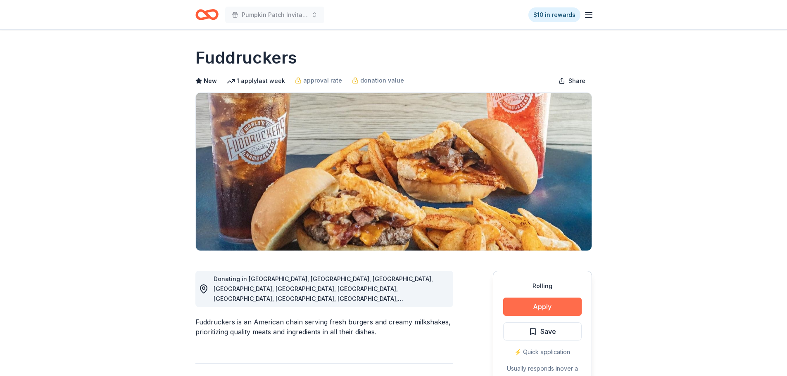
click at [536, 304] on button "Apply" at bounding box center [542, 307] width 78 height 18
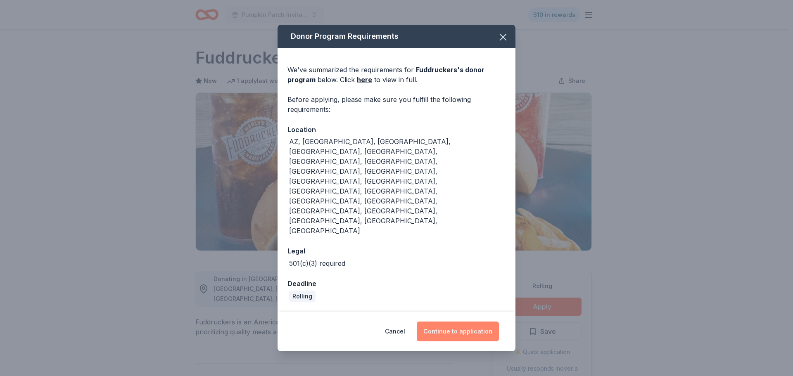
click at [475, 322] on button "Continue to application" at bounding box center [458, 332] width 82 height 20
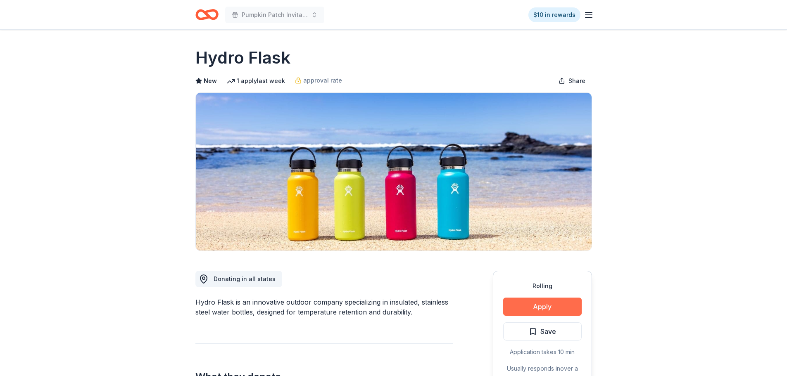
click at [553, 311] on button "Apply" at bounding box center [542, 307] width 78 height 18
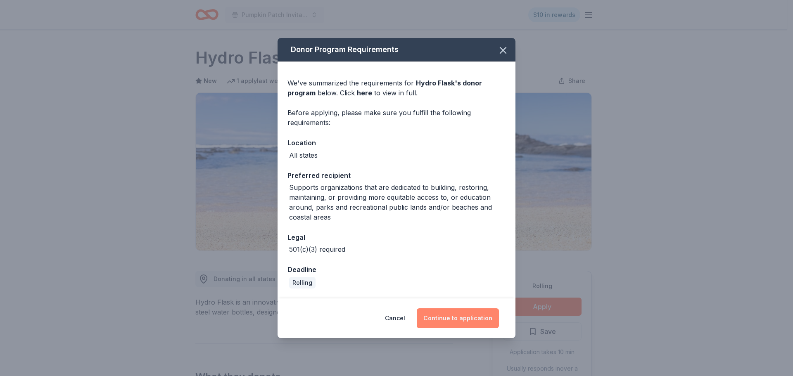
click at [463, 321] on button "Continue to application" at bounding box center [458, 319] width 82 height 20
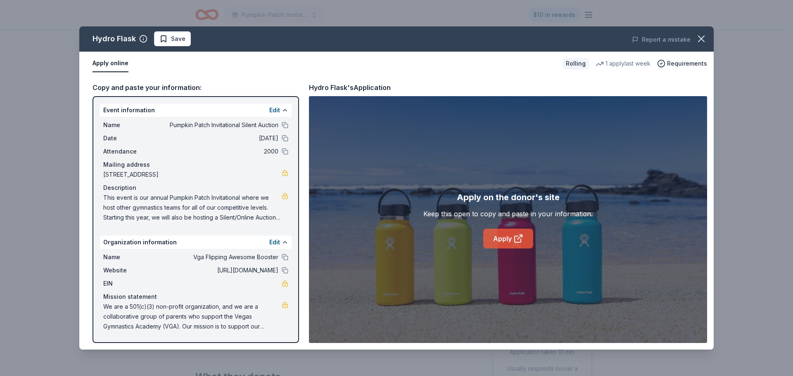
click at [523, 242] on icon at bounding box center [519, 239] width 10 height 10
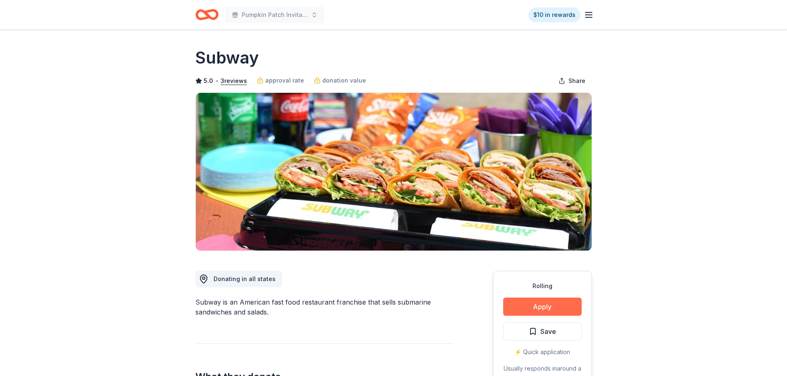
click at [537, 306] on button "Apply" at bounding box center [542, 307] width 78 height 18
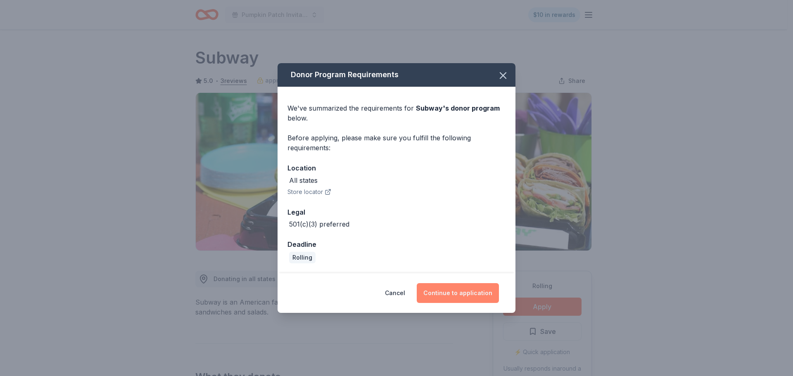
click at [465, 297] on button "Continue to application" at bounding box center [458, 293] width 82 height 20
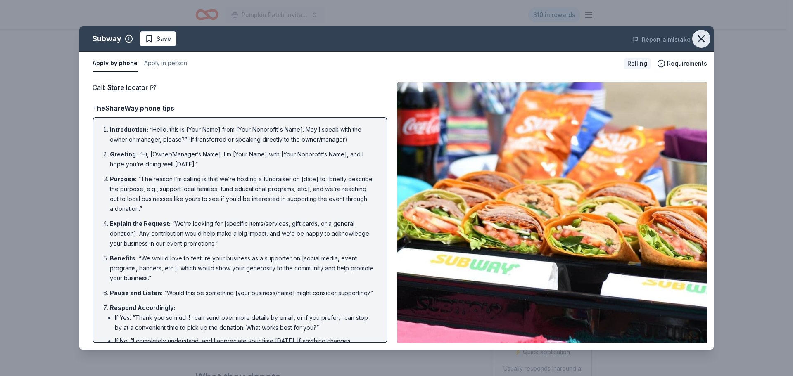
click at [704, 38] on icon "button" at bounding box center [702, 39] width 12 height 12
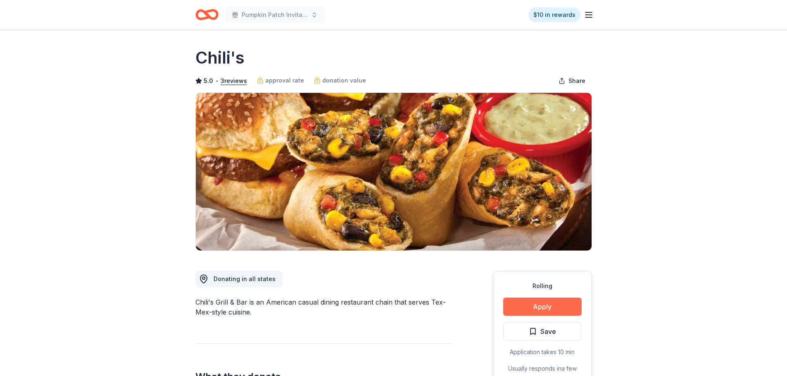
click at [509, 307] on button "Apply" at bounding box center [542, 307] width 78 height 18
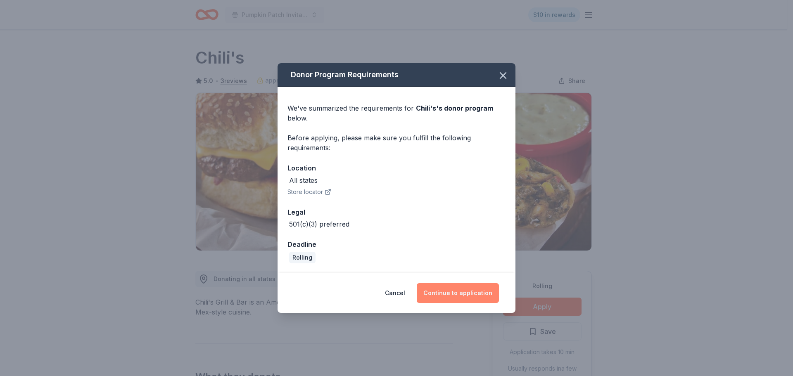
click at [476, 294] on button "Continue to application" at bounding box center [458, 293] width 82 height 20
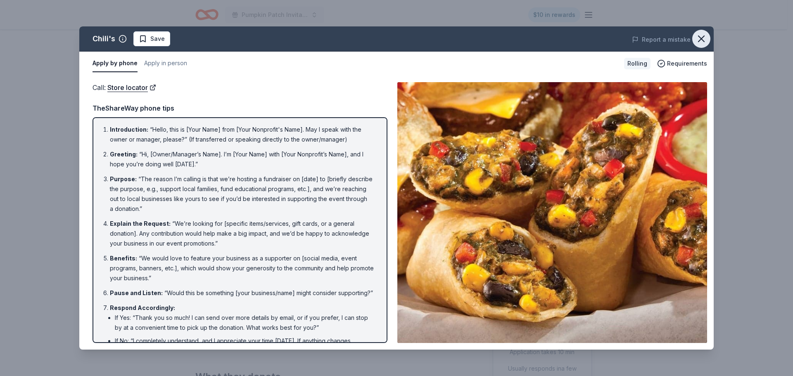
click at [702, 38] on icon "button" at bounding box center [702, 39] width 6 height 6
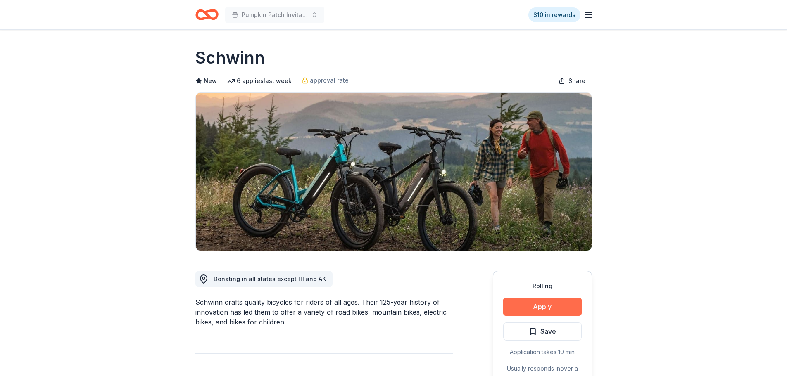
click at [509, 304] on button "Apply" at bounding box center [542, 307] width 78 height 18
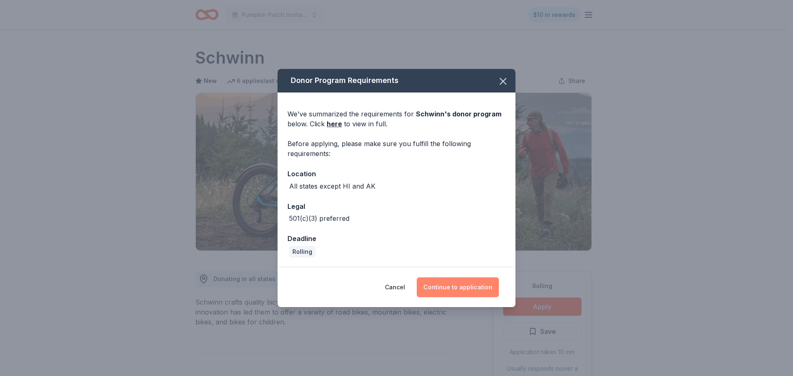
click at [466, 278] on button "Continue to application" at bounding box center [458, 288] width 82 height 20
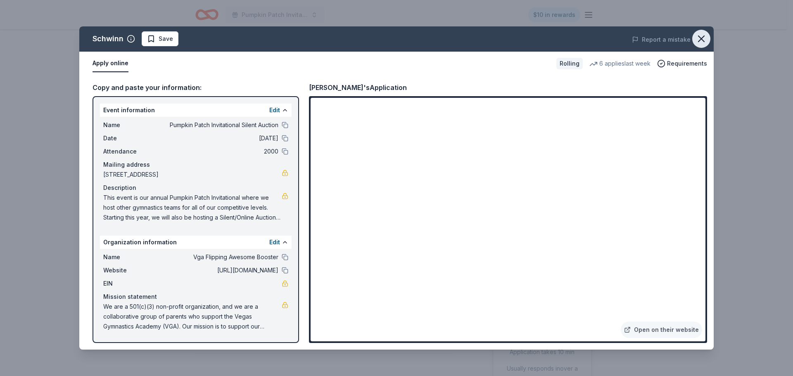
click at [700, 37] on icon "button" at bounding box center [702, 39] width 6 height 6
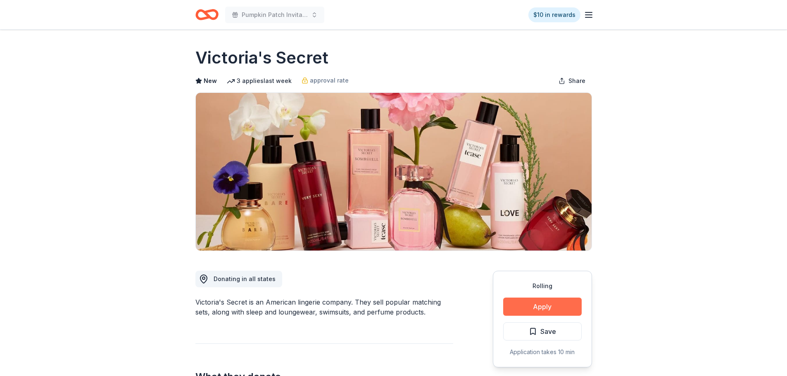
click at [517, 304] on button "Apply" at bounding box center [542, 307] width 78 height 18
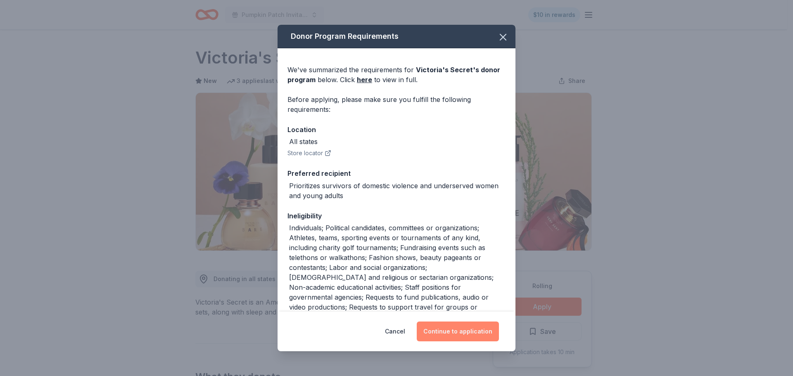
click at [485, 335] on button "Continue to application" at bounding box center [458, 332] width 82 height 20
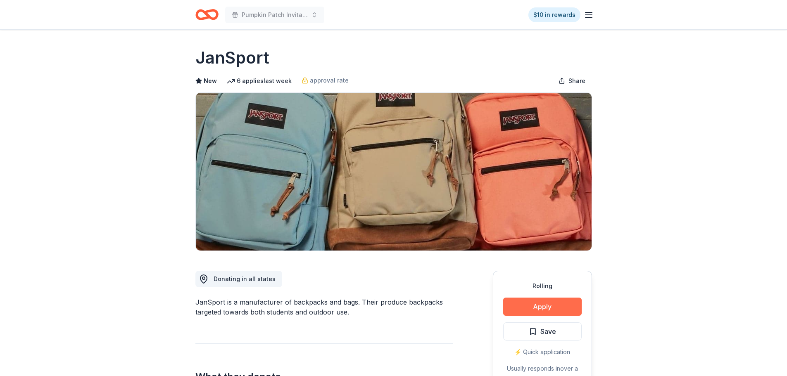
click at [531, 305] on button "Apply" at bounding box center [542, 307] width 78 height 18
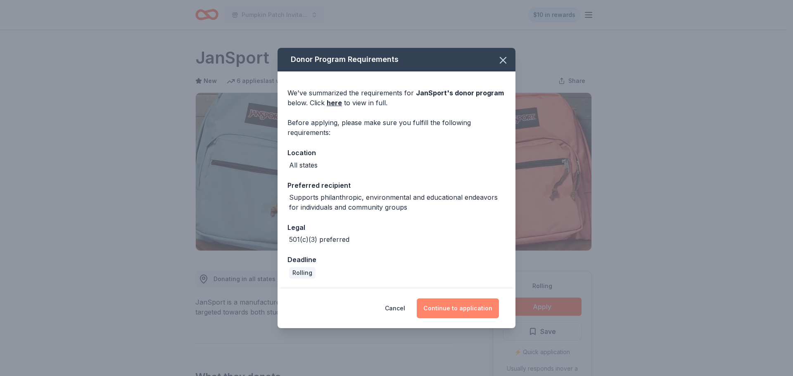
click at [438, 307] on button "Continue to application" at bounding box center [458, 309] width 82 height 20
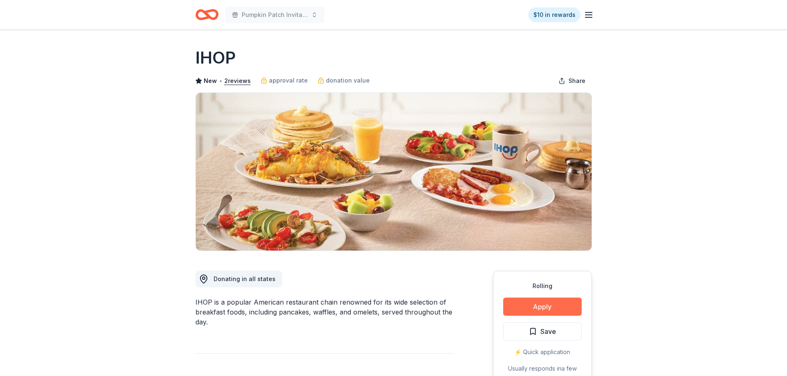
click at [568, 312] on button "Apply" at bounding box center [542, 307] width 78 height 18
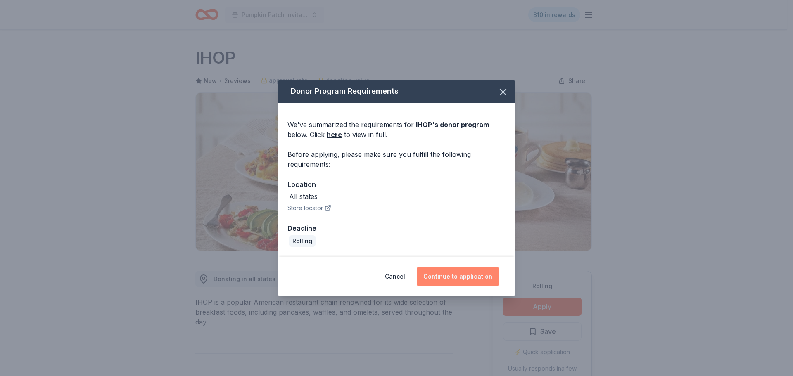
click at [470, 280] on button "Continue to application" at bounding box center [458, 277] width 82 height 20
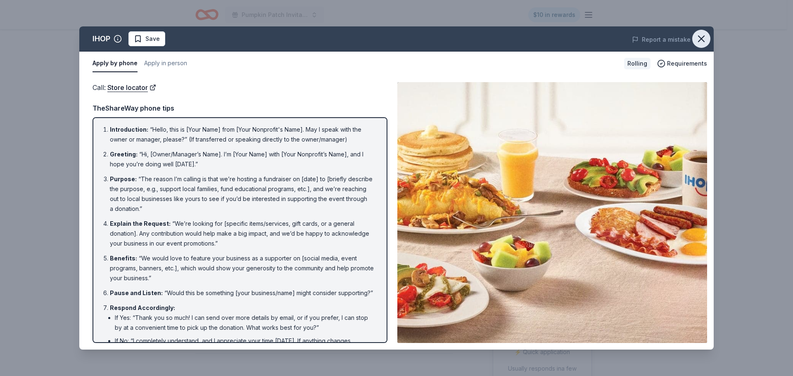
click at [706, 37] on icon "button" at bounding box center [702, 39] width 12 height 12
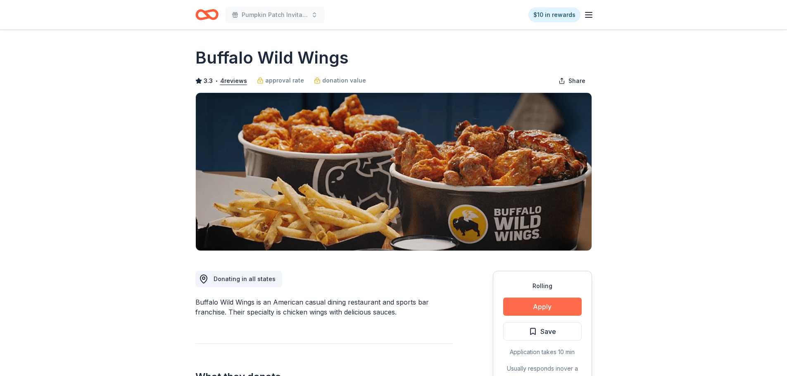
click at [529, 305] on button "Apply" at bounding box center [542, 307] width 78 height 18
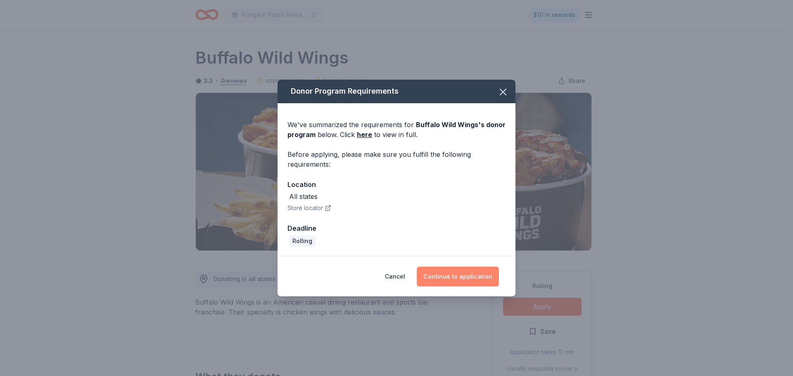
click at [469, 273] on button "Continue to application" at bounding box center [458, 277] width 82 height 20
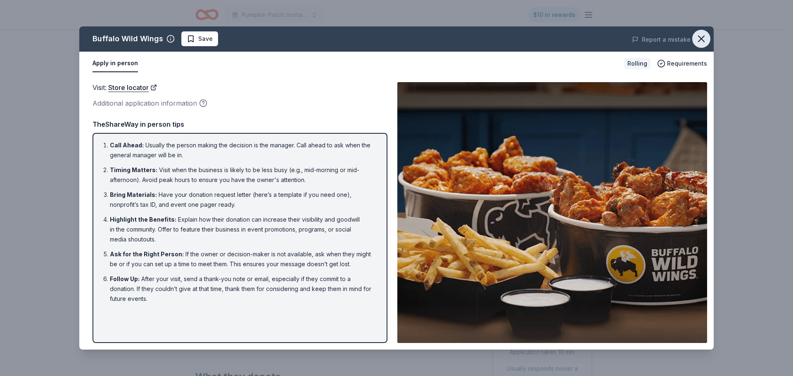
click at [699, 40] on icon "button" at bounding box center [702, 39] width 12 height 12
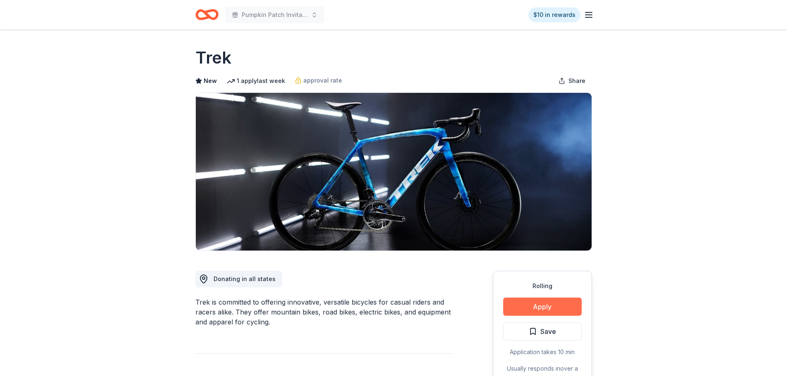
click at [550, 313] on button "Apply" at bounding box center [542, 307] width 78 height 18
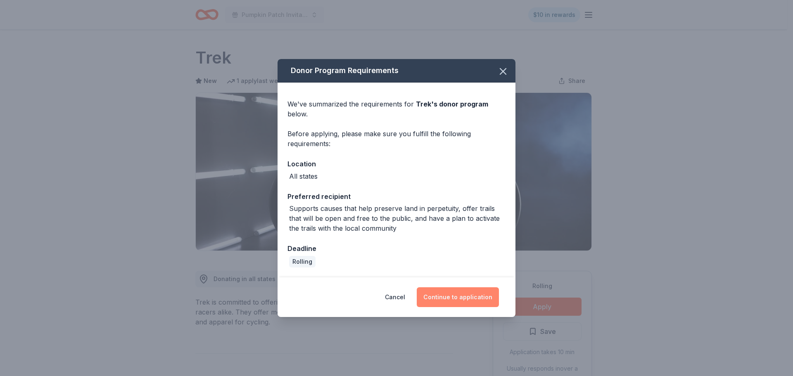
click at [466, 298] on button "Continue to application" at bounding box center [458, 298] width 82 height 20
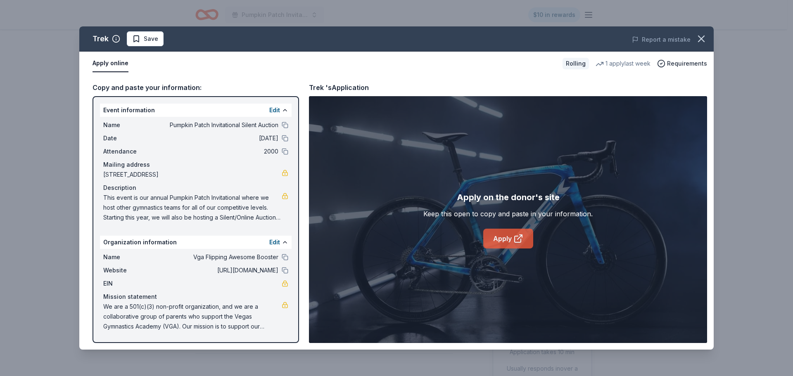
click at [505, 236] on link "Apply" at bounding box center [508, 239] width 50 height 20
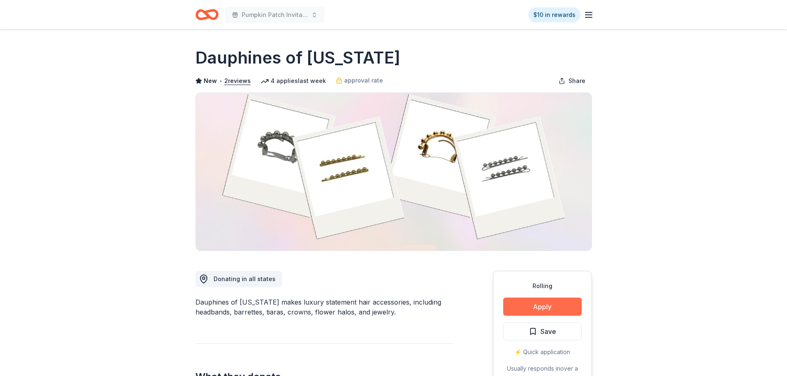
click at [547, 310] on button "Apply" at bounding box center [542, 307] width 78 height 18
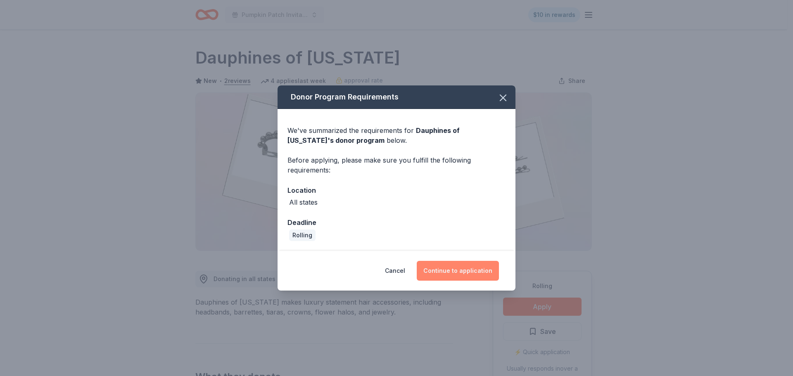
click at [478, 275] on button "Continue to application" at bounding box center [458, 271] width 82 height 20
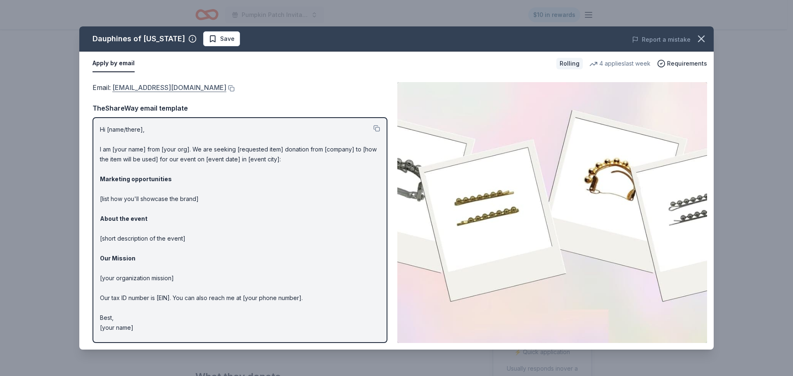
click at [226, 90] on link "[EMAIL_ADDRESS][DOMAIN_NAME]" at bounding box center [169, 87] width 114 height 11
click at [220, 39] on span "Save" at bounding box center [227, 39] width 14 height 10
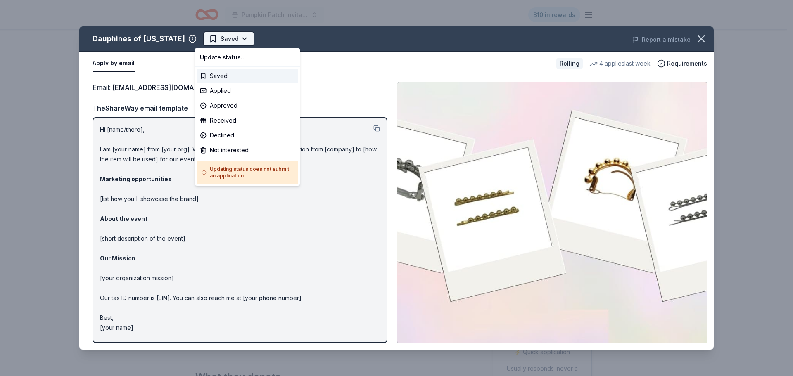
click at [231, 38] on html "Pumpkin Patch Invitational Silent Auction $10 in rewards Rolling Share Dauphine…" at bounding box center [396, 188] width 793 height 376
click at [229, 88] on div "Applied" at bounding box center [248, 90] width 102 height 15
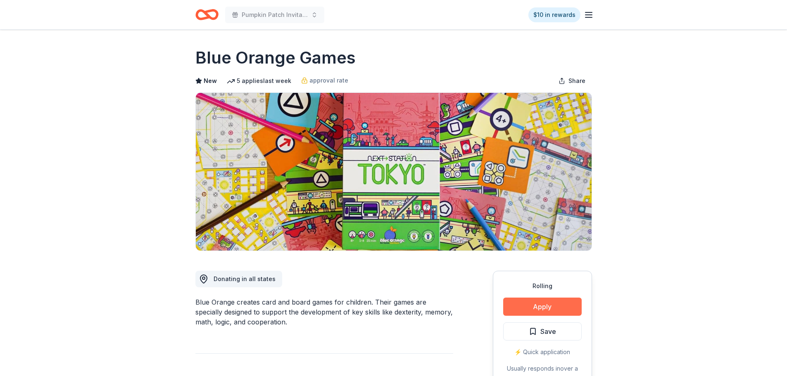
click at [541, 306] on button "Apply" at bounding box center [542, 307] width 78 height 18
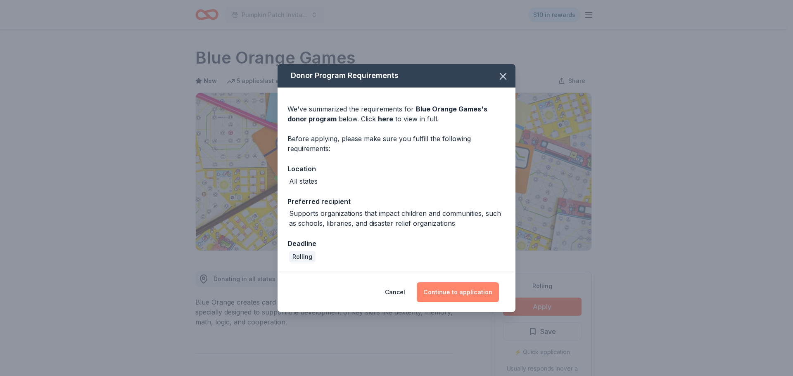
click at [449, 290] on button "Continue to application" at bounding box center [458, 293] width 82 height 20
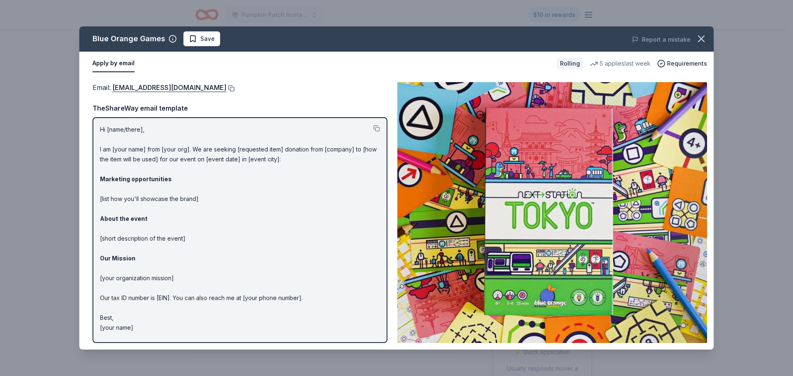
click at [226, 89] on button at bounding box center [230, 88] width 8 height 7
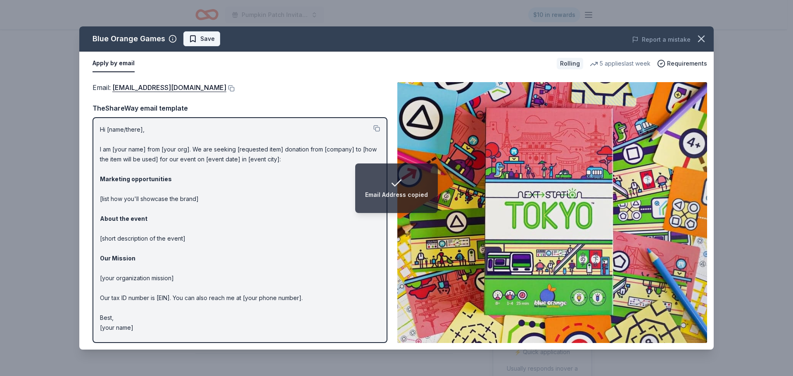
click at [211, 38] on span "Save" at bounding box center [207, 39] width 14 height 10
click at [216, 37] on html "Email Address copied Pumpkin Patch Invitational Silent Auction $10 in rewards R…" at bounding box center [396, 188] width 793 height 376
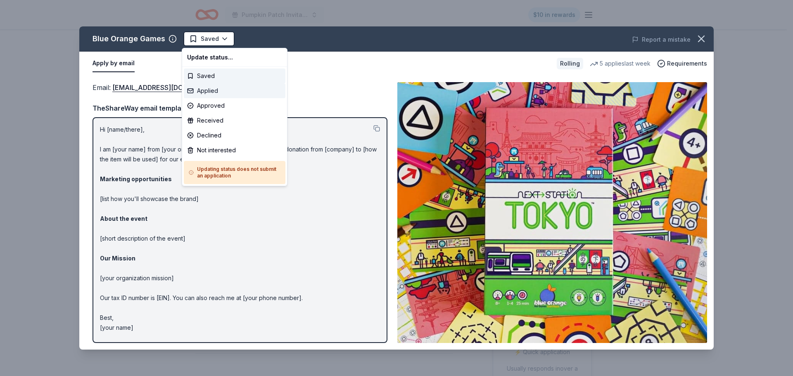
click at [214, 93] on div "Applied" at bounding box center [235, 90] width 102 height 15
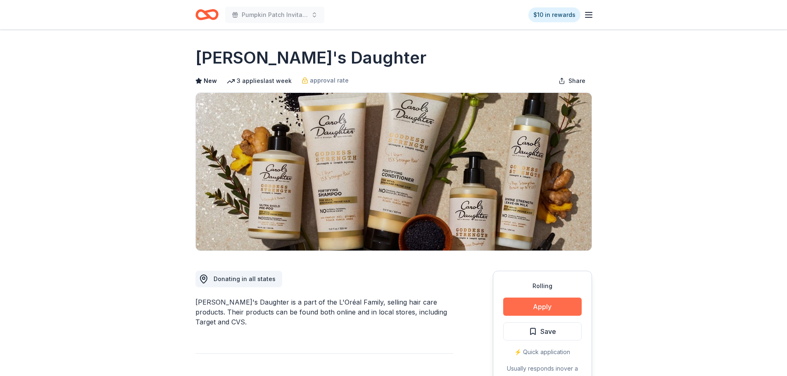
click at [522, 303] on button "Apply" at bounding box center [542, 307] width 78 height 18
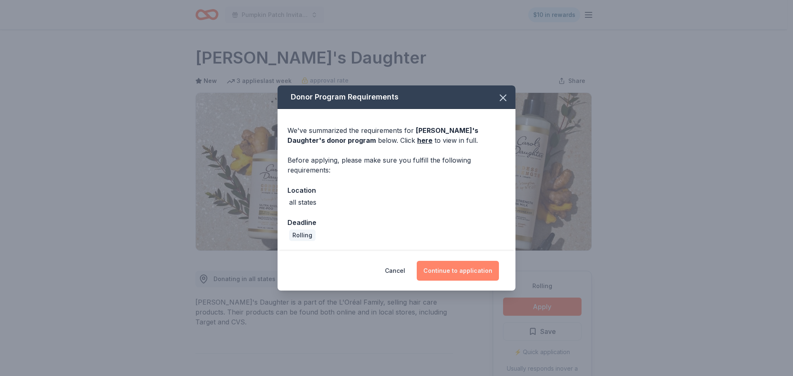
click at [462, 275] on button "Continue to application" at bounding box center [458, 271] width 82 height 20
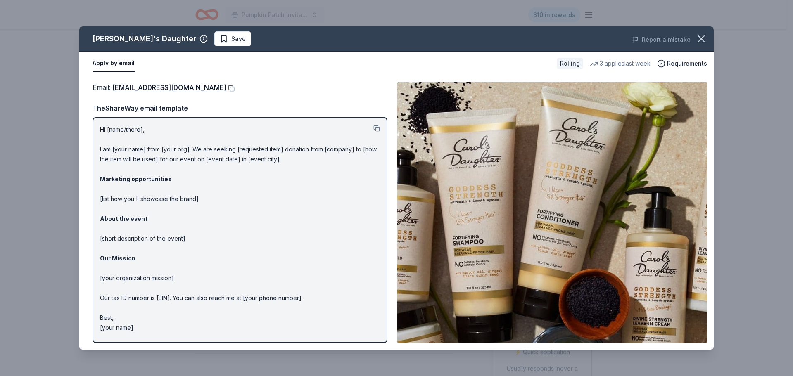
click at [233, 90] on button at bounding box center [230, 88] width 8 height 7
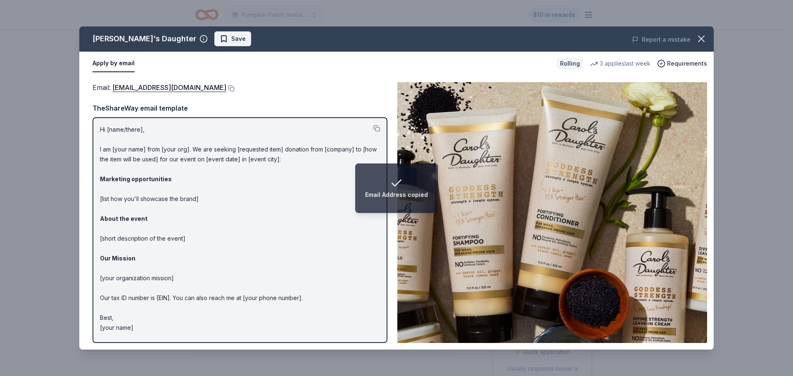
click at [231, 40] on span "Save" at bounding box center [238, 39] width 14 height 10
click at [213, 41] on html "Email Address copied Pumpkin Patch Invitational Silent Auction $10 in rewards R…" at bounding box center [396, 188] width 793 height 376
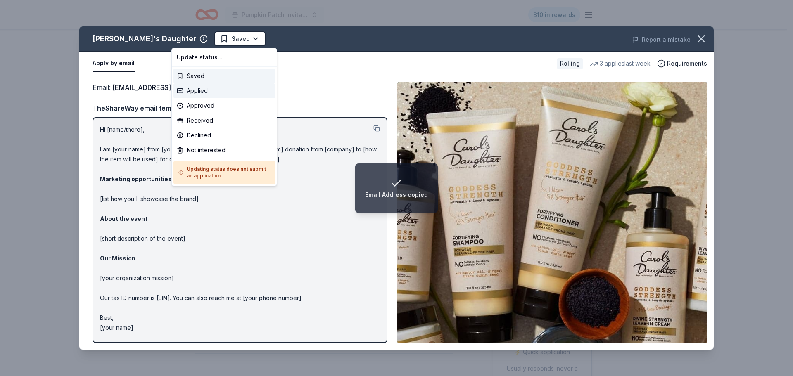
drag, startPoint x: 205, startPoint y: 90, endPoint x: 205, endPoint y: 85, distance: 5.8
click at [205, 90] on div "Applied" at bounding box center [225, 90] width 102 height 15
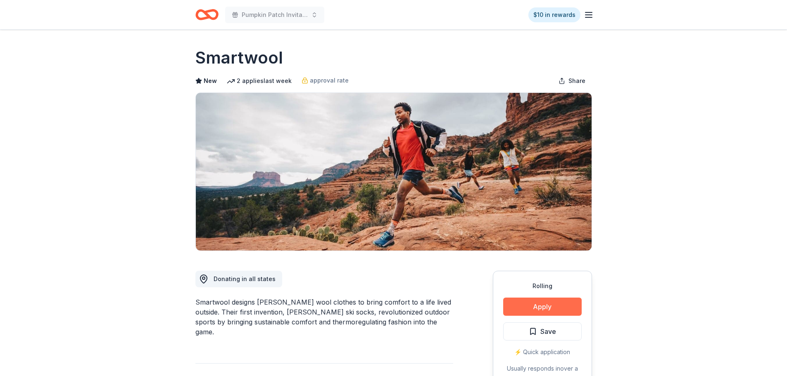
click at [527, 307] on button "Apply" at bounding box center [542, 307] width 78 height 18
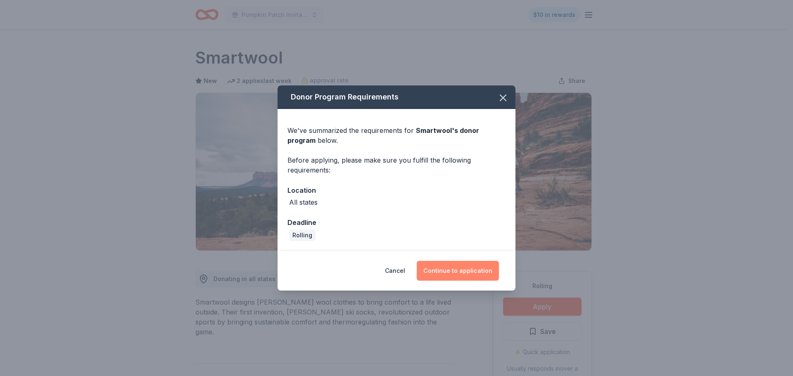
click at [435, 271] on button "Continue to application" at bounding box center [458, 271] width 82 height 20
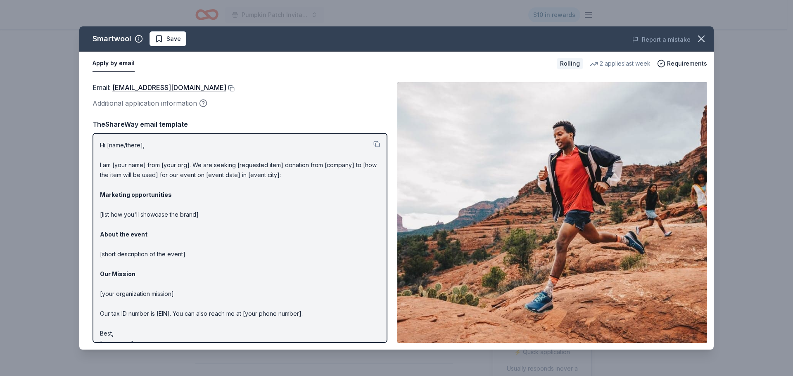
click at [226, 89] on button at bounding box center [230, 88] width 8 height 7
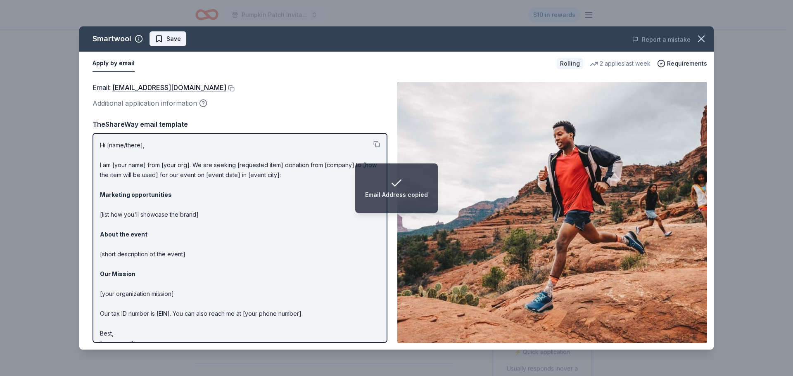
click at [168, 38] on span "Save" at bounding box center [173, 39] width 14 height 10
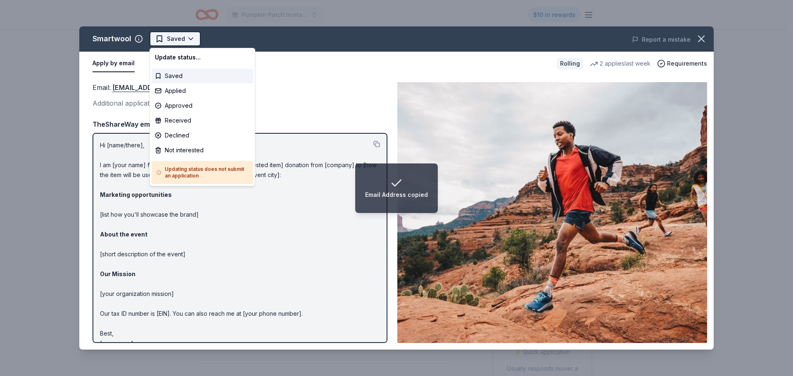
click at [188, 38] on html "Email Address copied Pumpkin Patch Invitational Silent Auction $10 in rewards R…" at bounding box center [396, 188] width 793 height 376
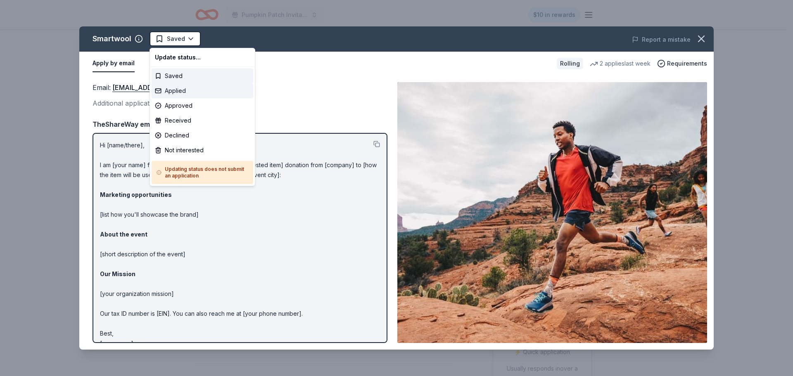
click at [182, 92] on div "Applied" at bounding box center [203, 90] width 102 height 15
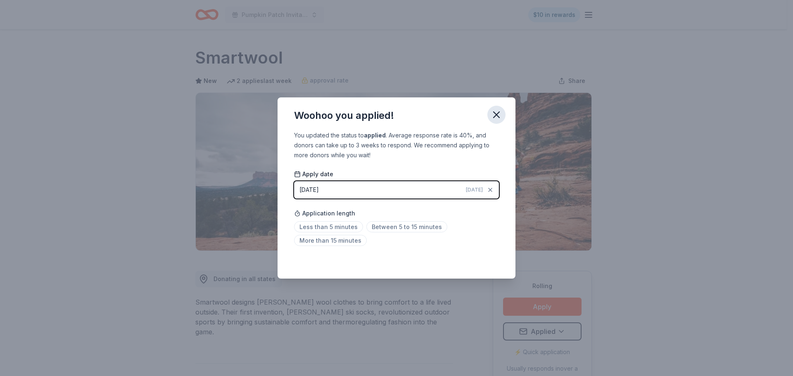
click at [496, 114] on icon "button" at bounding box center [497, 115] width 6 height 6
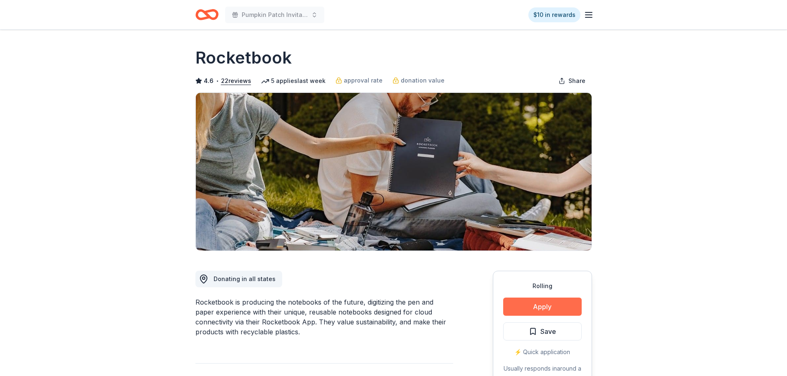
click at [532, 309] on button "Apply" at bounding box center [542, 307] width 78 height 18
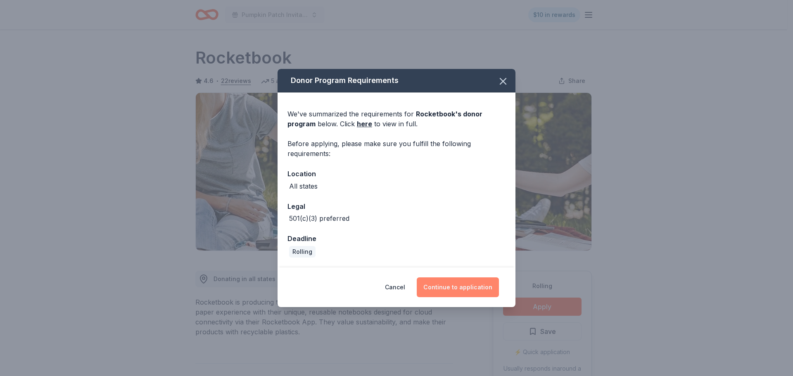
click at [457, 284] on button "Continue to application" at bounding box center [458, 288] width 82 height 20
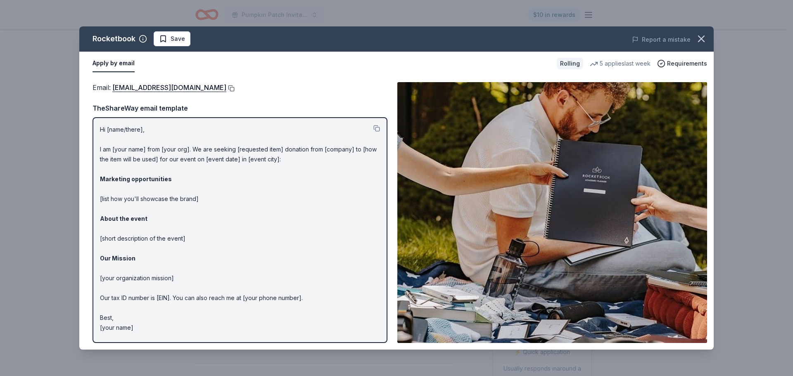
click at [235, 90] on button at bounding box center [230, 88] width 8 height 7
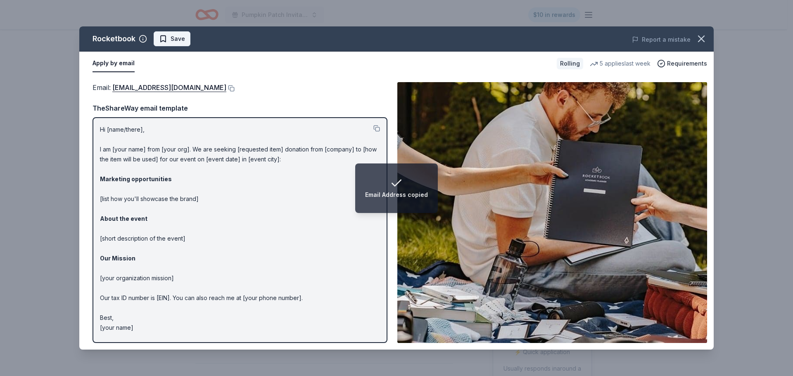
click at [160, 41] on span "Save" at bounding box center [172, 39] width 26 height 10
click at [189, 39] on html "Email Address copied Pumpkin Patch Invitational Silent Auction $10 in rewards R…" at bounding box center [396, 188] width 793 height 376
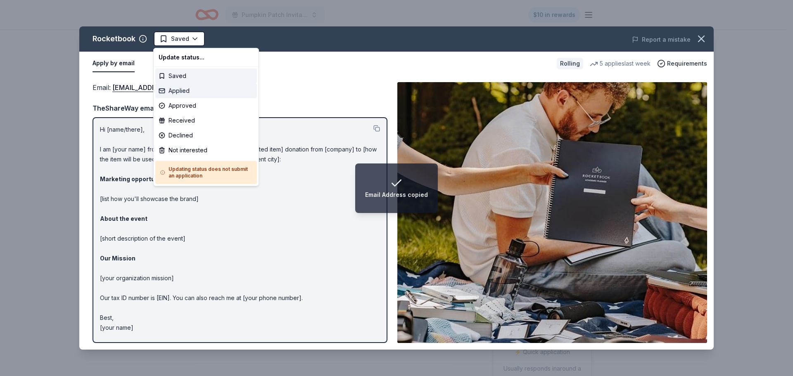
click at [187, 93] on div "Applied" at bounding box center [206, 90] width 102 height 15
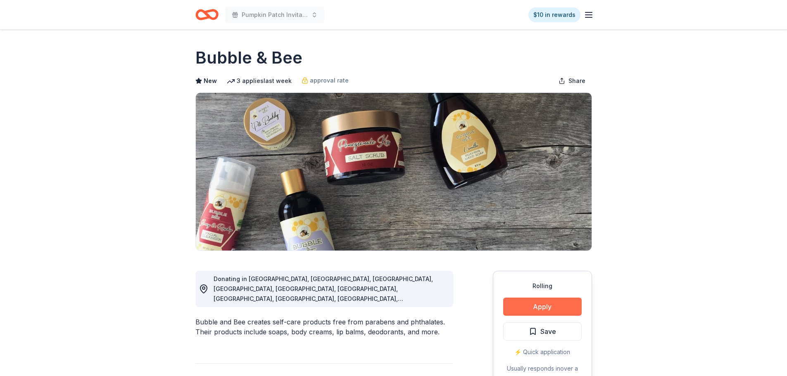
click at [523, 305] on button "Apply" at bounding box center [542, 307] width 78 height 18
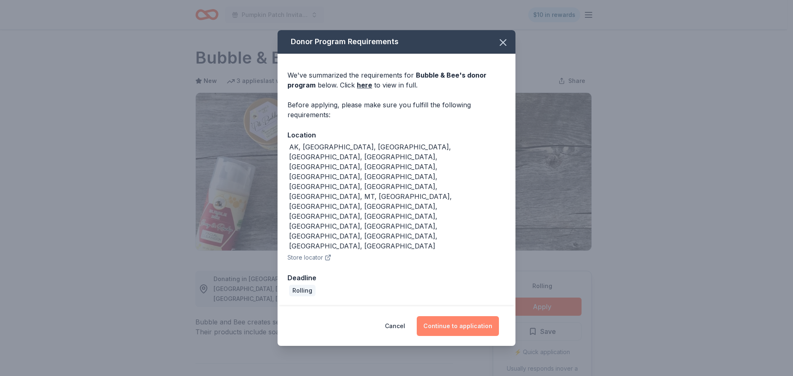
click at [458, 316] on button "Continue to application" at bounding box center [458, 326] width 82 height 20
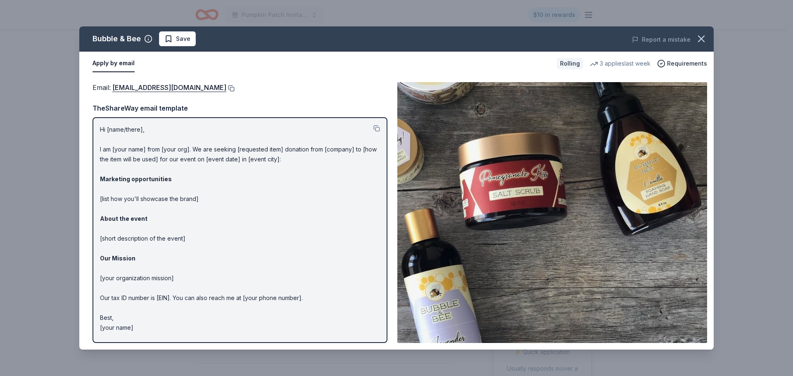
click at [226, 88] on button at bounding box center [230, 88] width 8 height 7
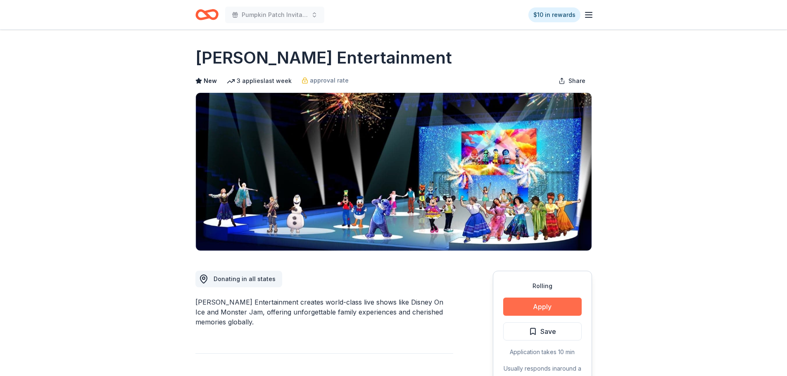
click at [543, 305] on button "Apply" at bounding box center [542, 307] width 78 height 18
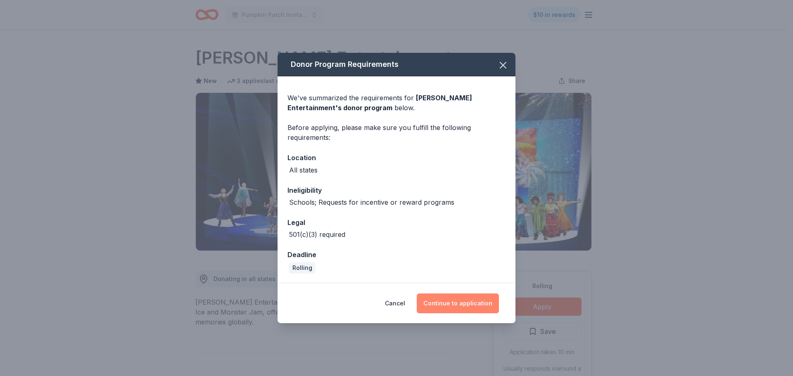
click at [465, 295] on button "Continue to application" at bounding box center [458, 304] width 82 height 20
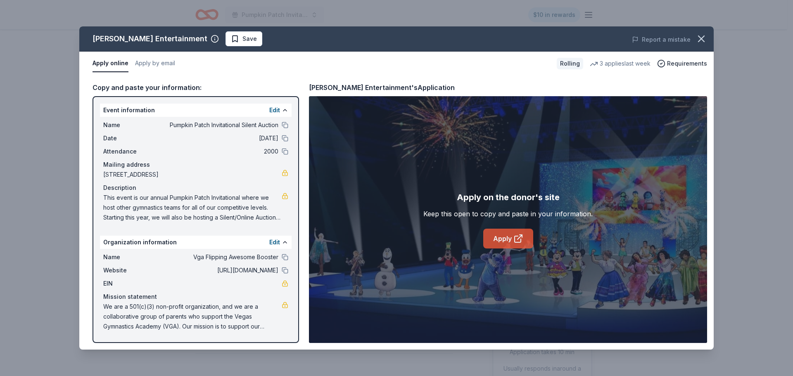
click at [512, 239] on link "Apply" at bounding box center [508, 239] width 50 height 20
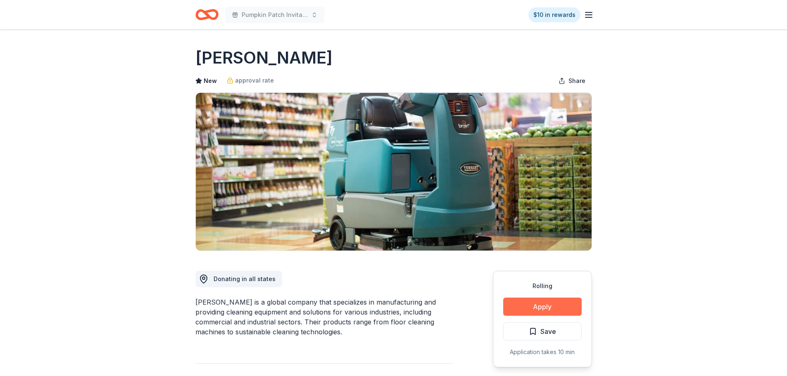
click at [520, 309] on button "Apply" at bounding box center [542, 307] width 78 height 18
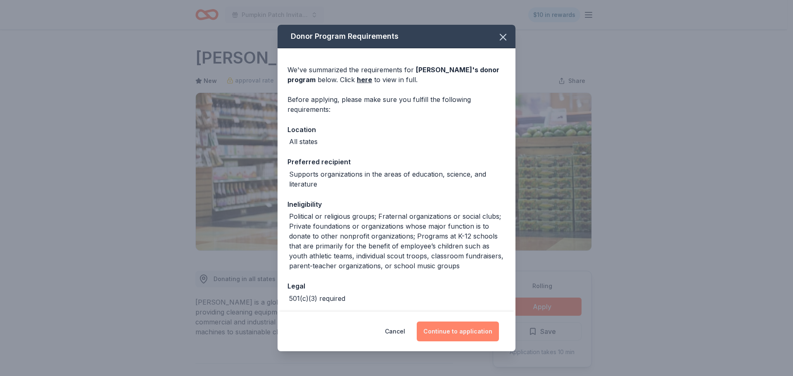
click at [458, 332] on button "Continue to application" at bounding box center [458, 332] width 82 height 20
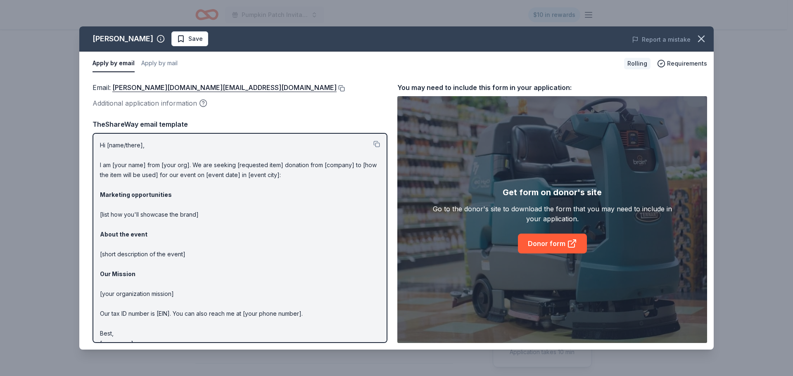
click at [337, 86] on button at bounding box center [341, 88] width 8 height 7
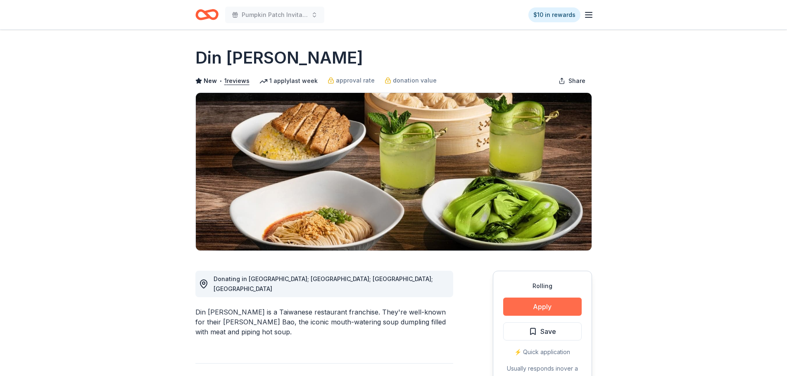
click at [523, 305] on button "Apply" at bounding box center [542, 307] width 78 height 18
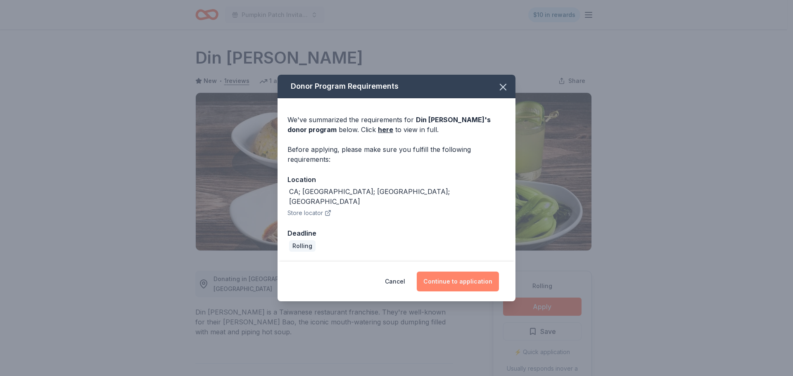
click at [473, 275] on button "Continue to application" at bounding box center [458, 282] width 82 height 20
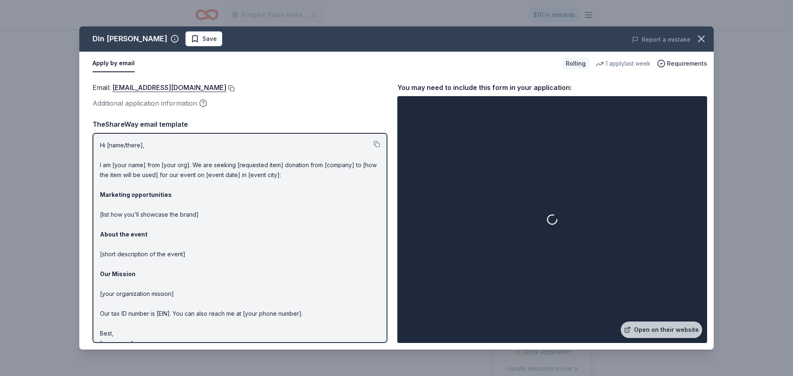
click at [227, 88] on button at bounding box center [230, 88] width 8 height 7
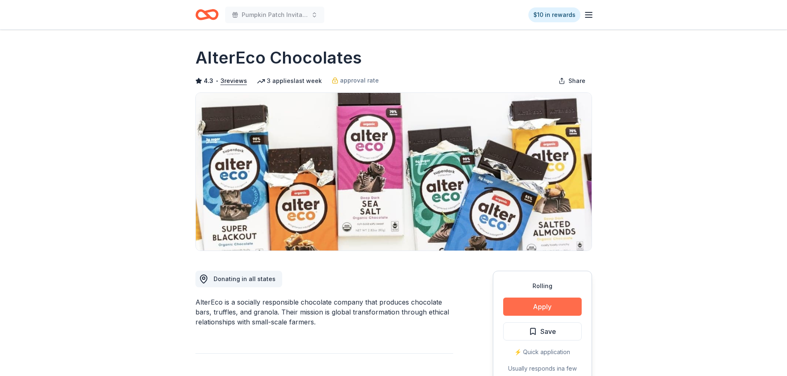
click at [536, 307] on button "Apply" at bounding box center [542, 307] width 78 height 18
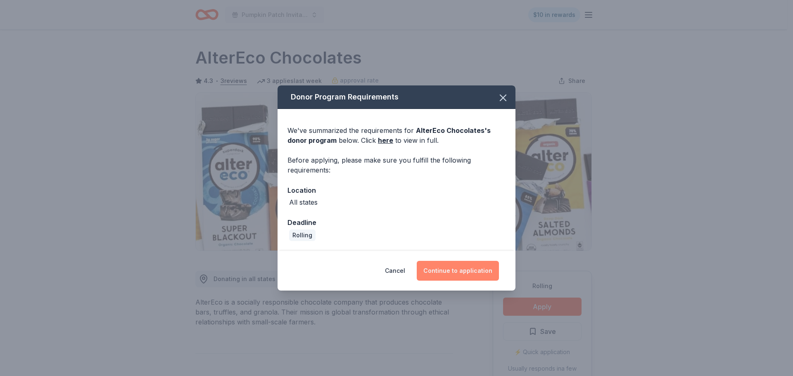
click at [464, 263] on button "Continue to application" at bounding box center [458, 271] width 82 height 20
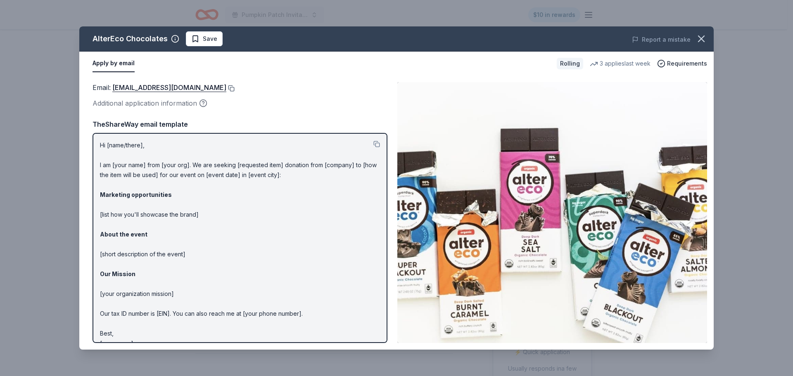
click at [226, 90] on button at bounding box center [230, 88] width 8 height 7
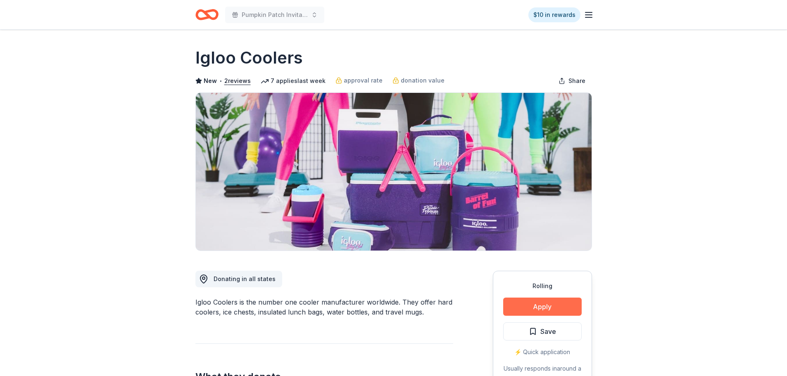
click at [521, 305] on button "Apply" at bounding box center [542, 307] width 78 height 18
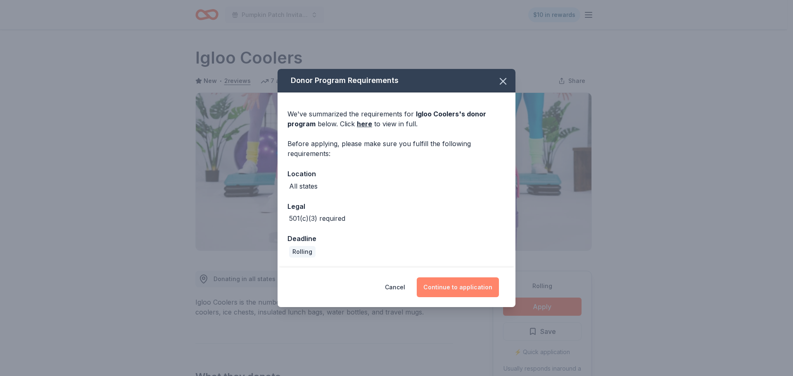
click at [450, 283] on button "Continue to application" at bounding box center [458, 288] width 82 height 20
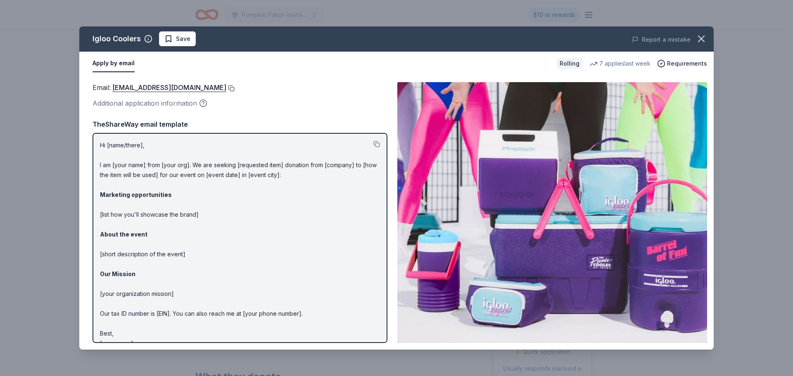
click at [226, 89] on button at bounding box center [230, 88] width 8 height 7
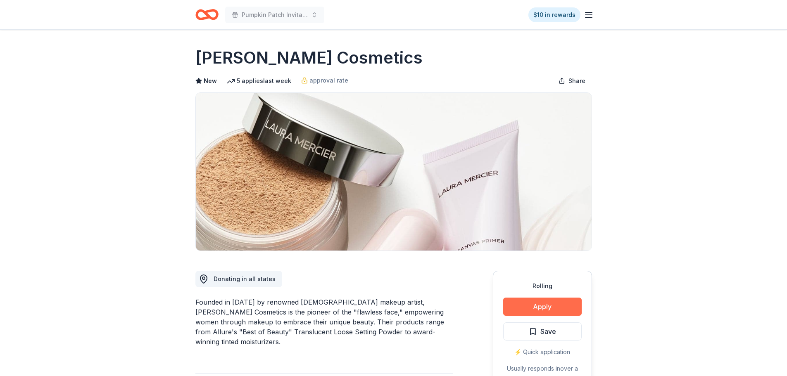
click at [524, 305] on button "Apply" at bounding box center [542, 307] width 78 height 18
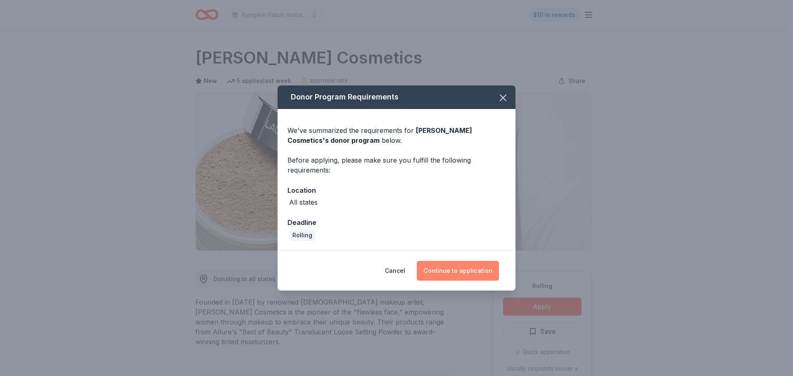
click at [469, 274] on button "Continue to application" at bounding box center [458, 271] width 82 height 20
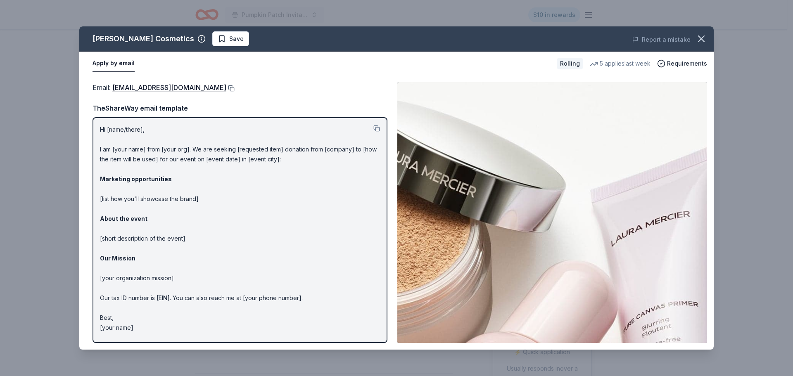
click at [226, 89] on button at bounding box center [230, 88] width 8 height 7
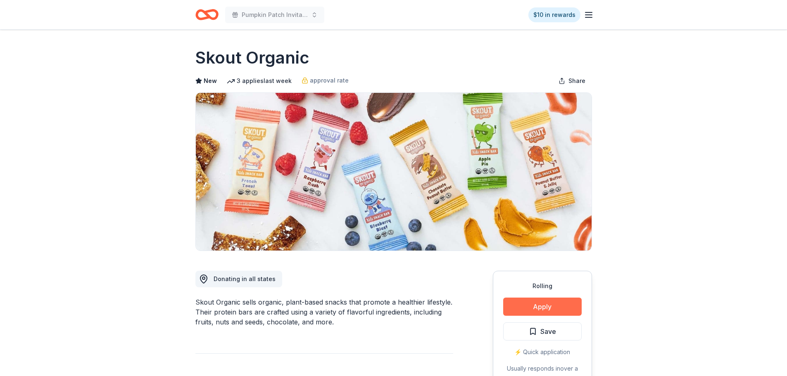
click at [547, 302] on button "Apply" at bounding box center [542, 307] width 78 height 18
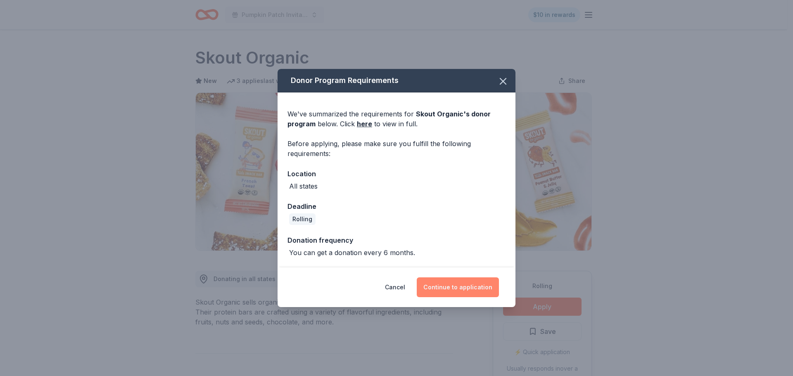
click at [461, 284] on button "Continue to application" at bounding box center [458, 288] width 82 height 20
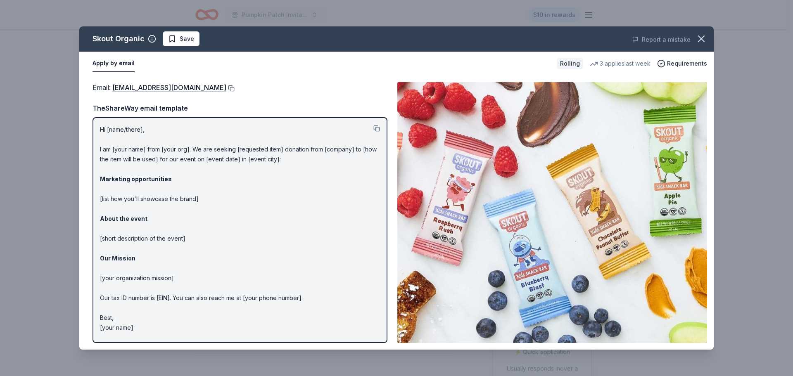
click at [226, 88] on button at bounding box center [230, 88] width 8 height 7
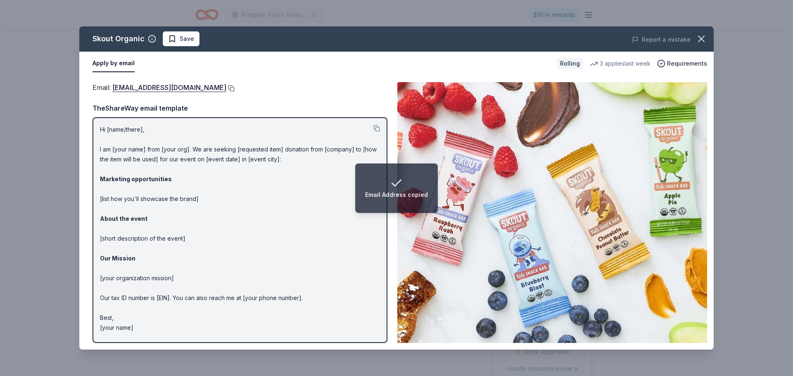
click at [226, 89] on button at bounding box center [230, 88] width 8 height 7
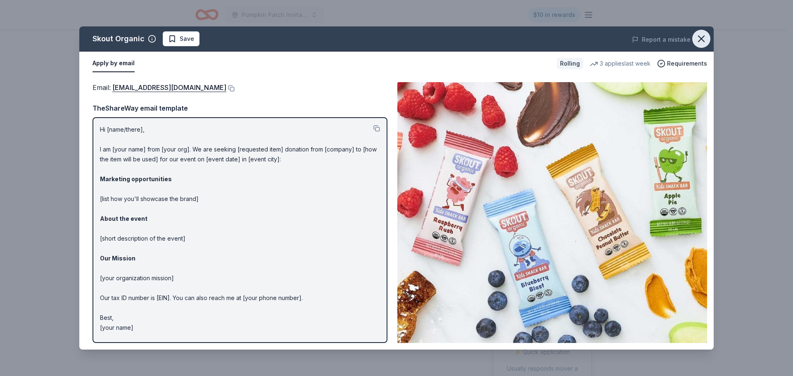
click at [699, 40] on icon "button" at bounding box center [702, 39] width 12 height 12
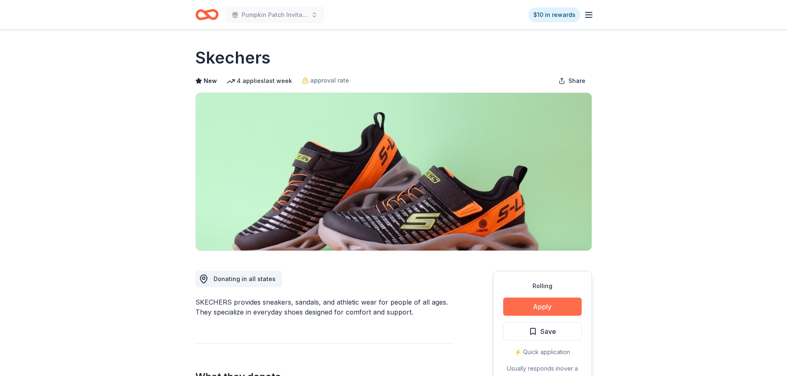
click at [528, 302] on button "Apply" at bounding box center [542, 307] width 78 height 18
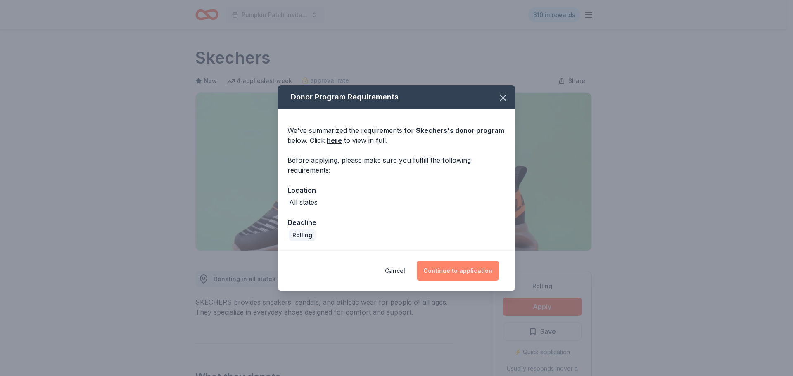
click at [443, 269] on button "Continue to application" at bounding box center [458, 271] width 82 height 20
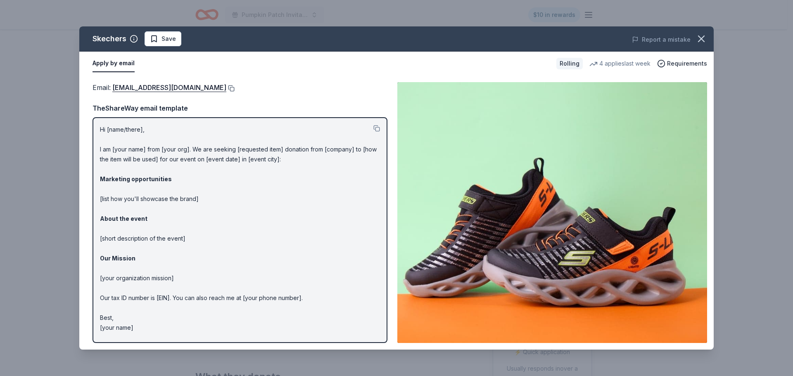
click at [226, 86] on button at bounding box center [230, 88] width 8 height 7
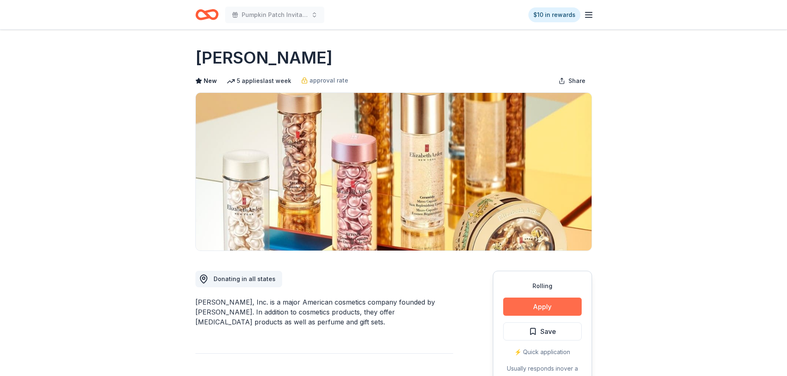
click at [551, 304] on button "Apply" at bounding box center [542, 307] width 78 height 18
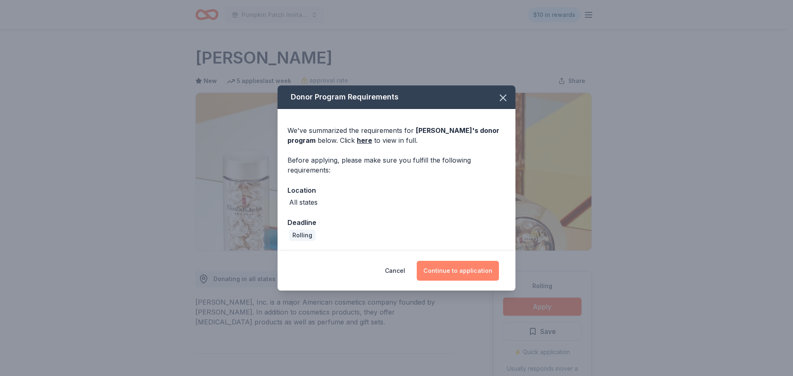
click at [433, 279] on button "Continue to application" at bounding box center [458, 271] width 82 height 20
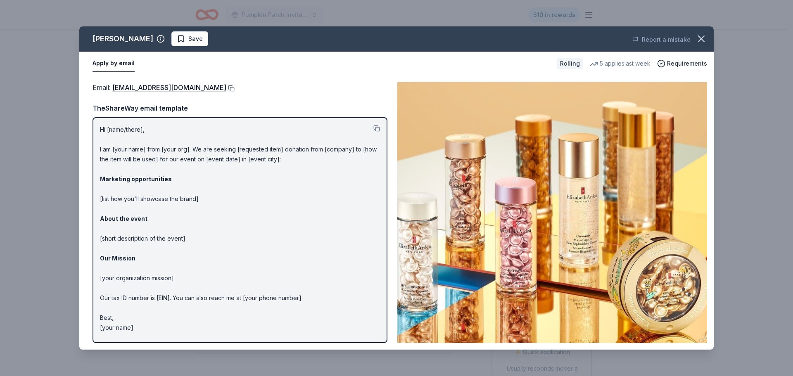
click at [235, 89] on button at bounding box center [230, 88] width 8 height 7
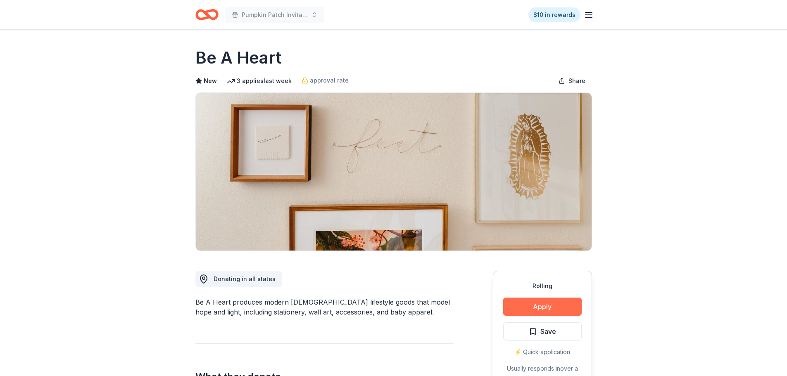
click at [512, 312] on button "Apply" at bounding box center [542, 307] width 78 height 18
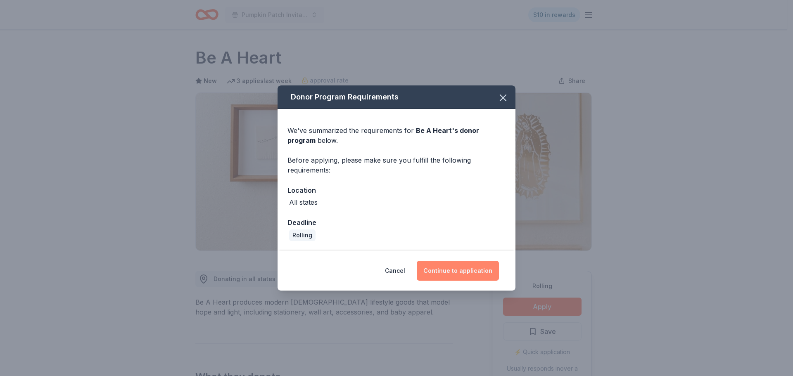
click at [439, 271] on button "Continue to application" at bounding box center [458, 271] width 82 height 20
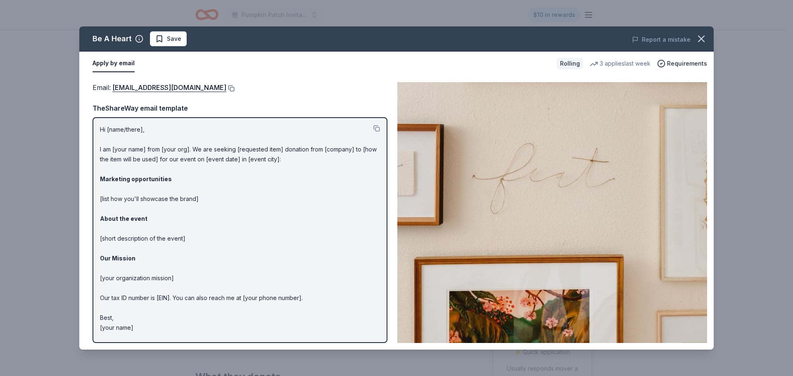
click at [226, 91] on button at bounding box center [230, 88] width 8 height 7
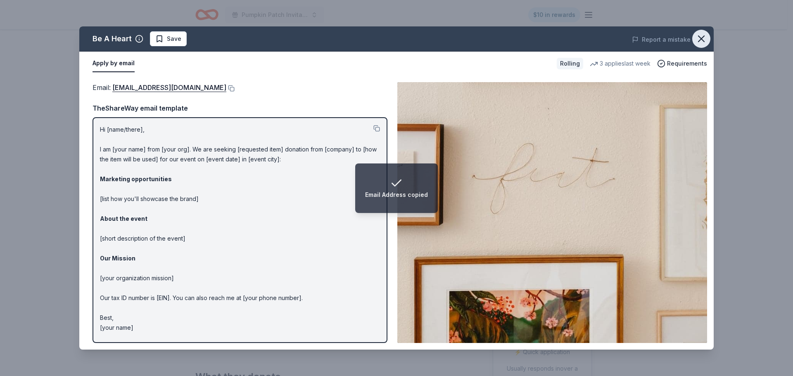
click at [707, 40] on button "button" at bounding box center [701, 39] width 18 height 18
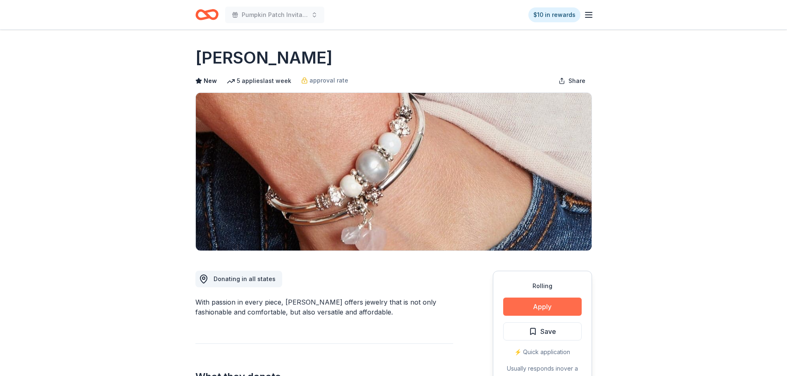
click at [547, 307] on button "Apply" at bounding box center [542, 307] width 78 height 18
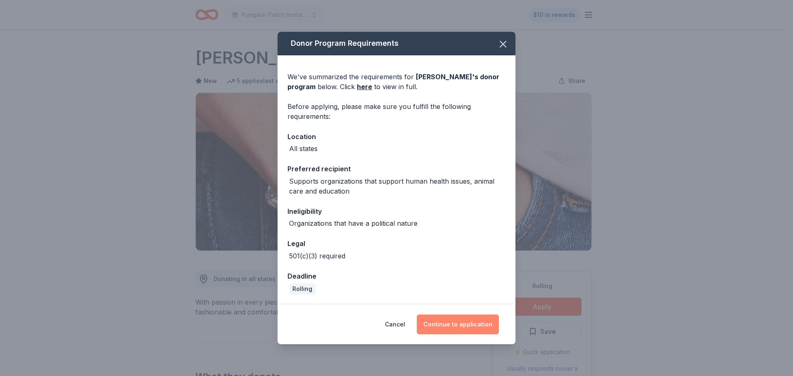
click at [443, 326] on button "Continue to application" at bounding box center [458, 325] width 82 height 20
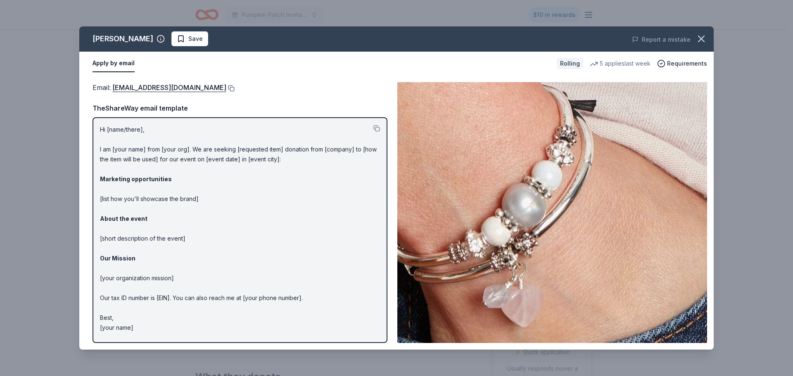
click at [226, 88] on button at bounding box center [230, 88] width 8 height 7
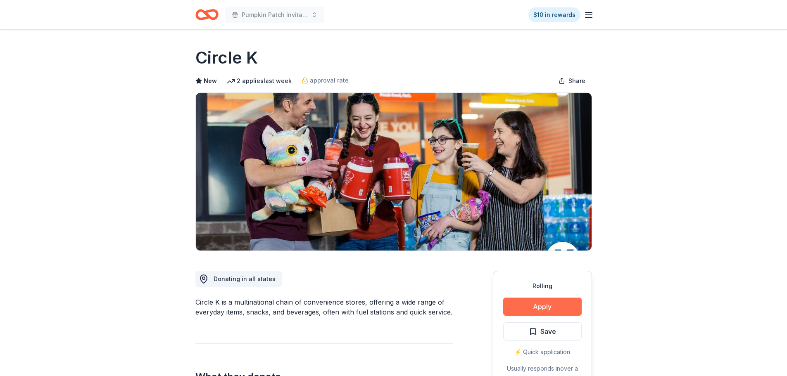
click at [550, 302] on button "Apply" at bounding box center [542, 307] width 78 height 18
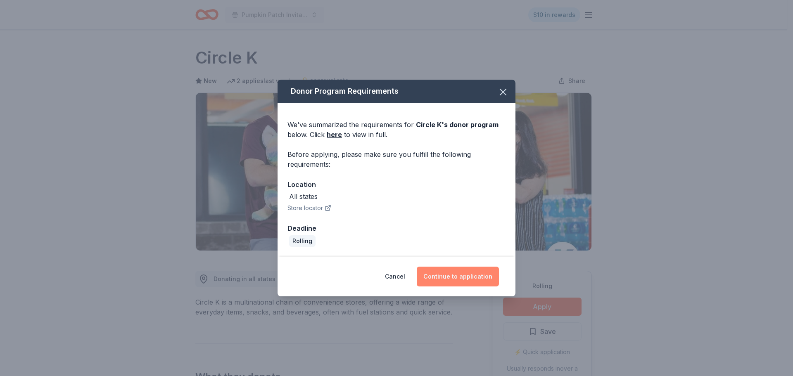
click at [460, 271] on button "Continue to application" at bounding box center [458, 277] width 82 height 20
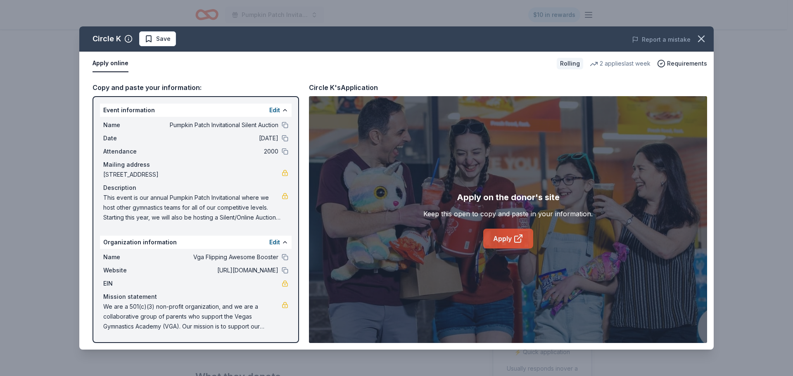
click at [489, 238] on link "Apply" at bounding box center [508, 239] width 50 height 20
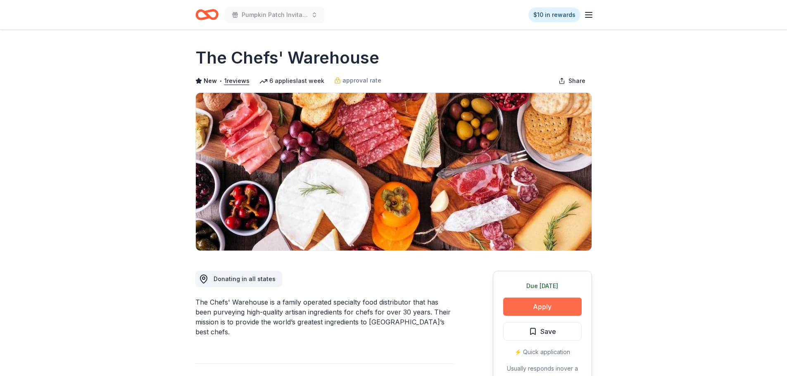
click at [553, 305] on button "Apply" at bounding box center [542, 307] width 78 height 18
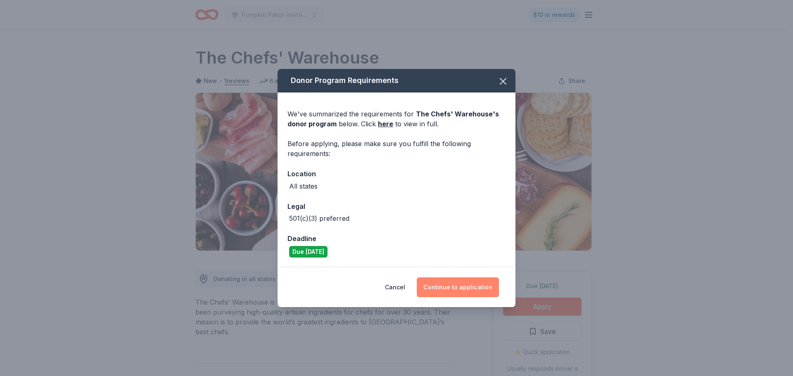
click at [468, 285] on button "Continue to application" at bounding box center [458, 288] width 82 height 20
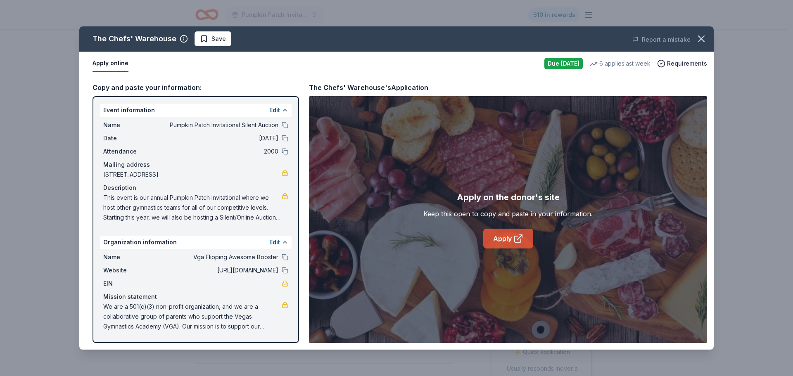
click at [501, 239] on link "Apply" at bounding box center [508, 239] width 50 height 20
